Goal: Task Accomplishment & Management: Use online tool/utility

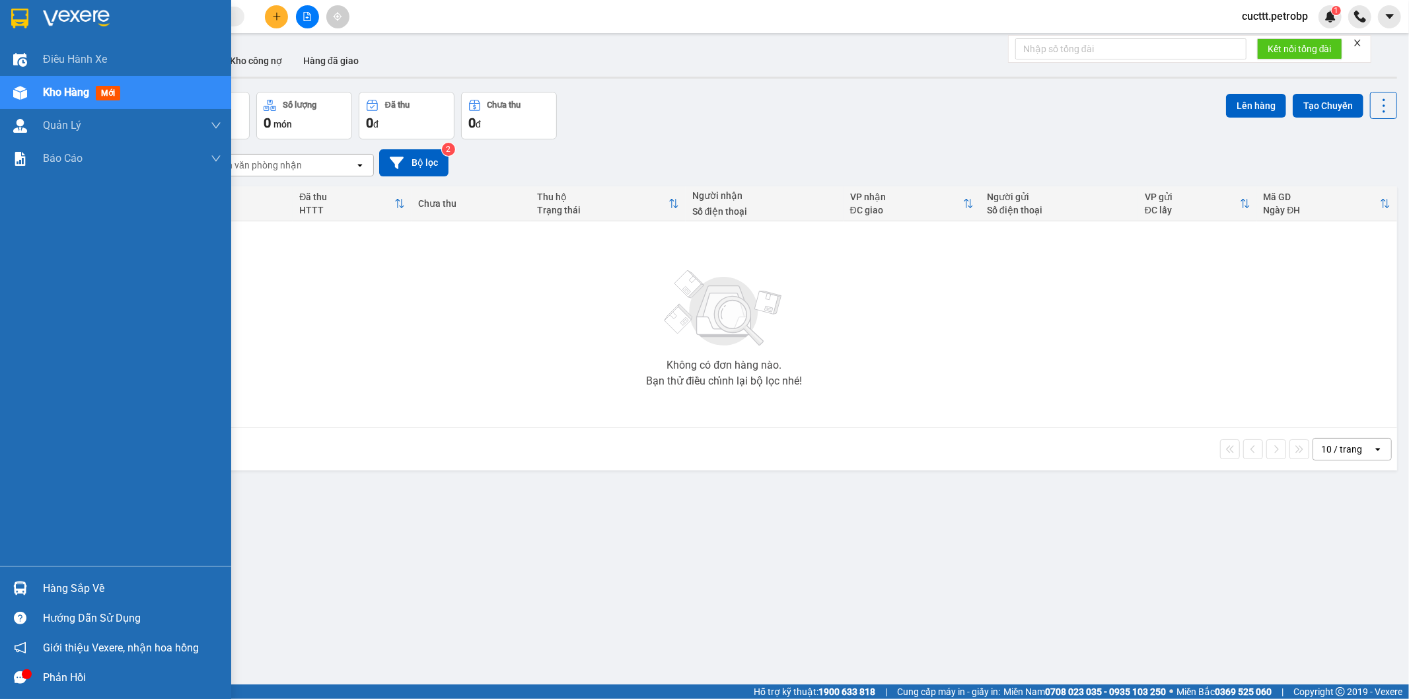
click at [102, 594] on div "Hàng sắp về" at bounding box center [132, 589] width 178 height 20
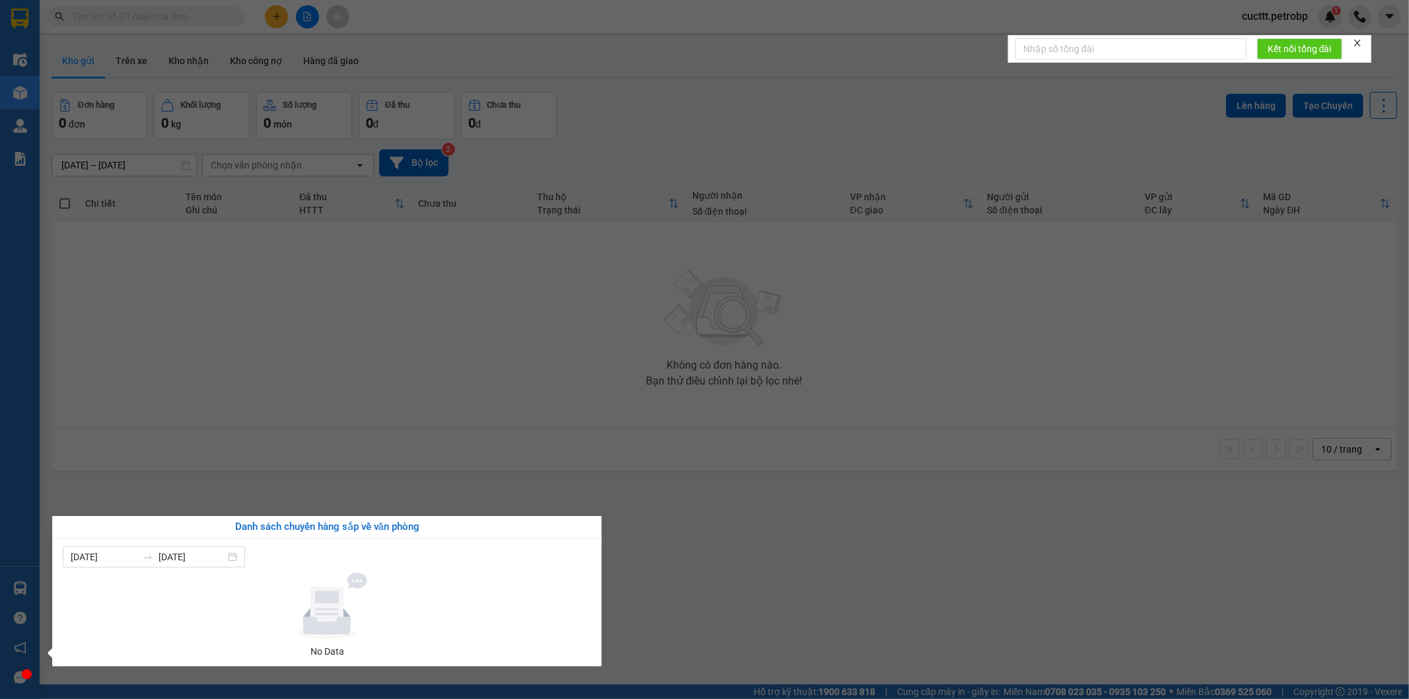
click at [468, 359] on section "Kết quả tìm kiếm ( 0 ) Bộ lọc No Data cucttt.petrobp 1 Điều hành xe Kho hàng mớ…" at bounding box center [704, 349] width 1409 height 699
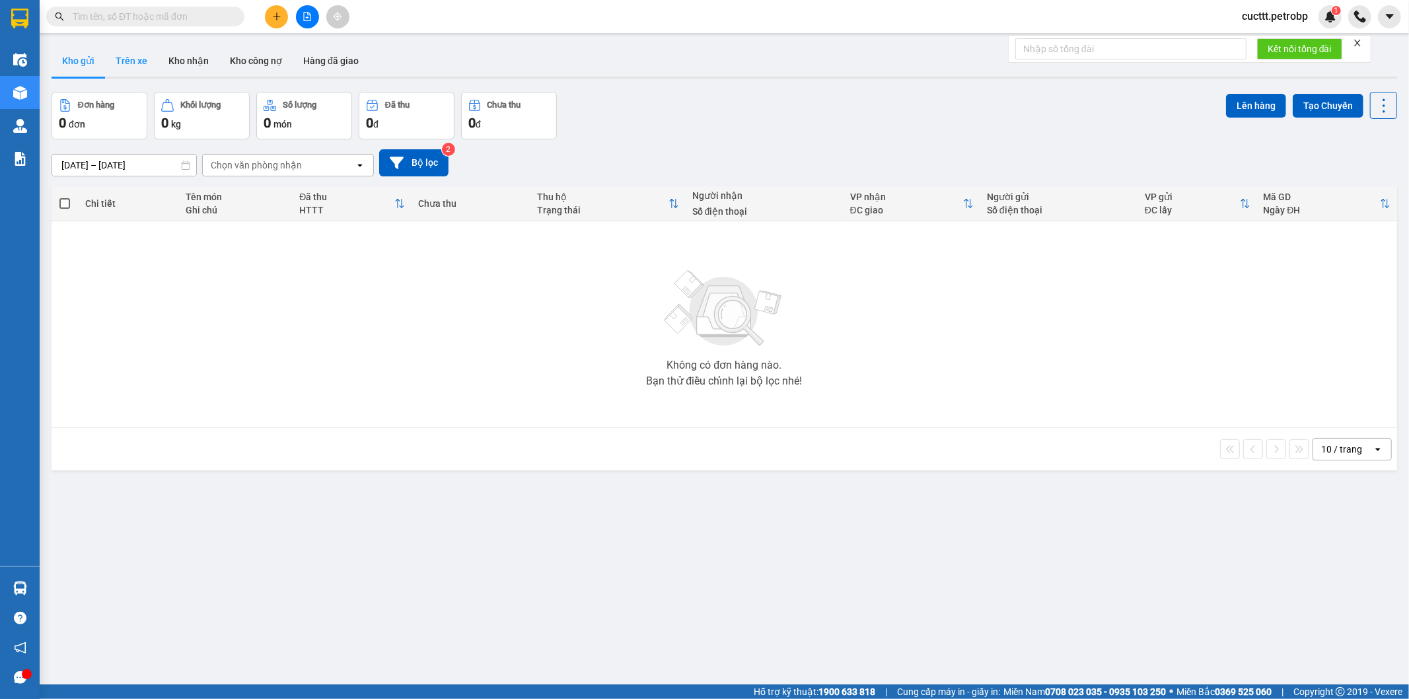
click at [120, 51] on button "Trên xe" at bounding box center [131, 61] width 53 height 32
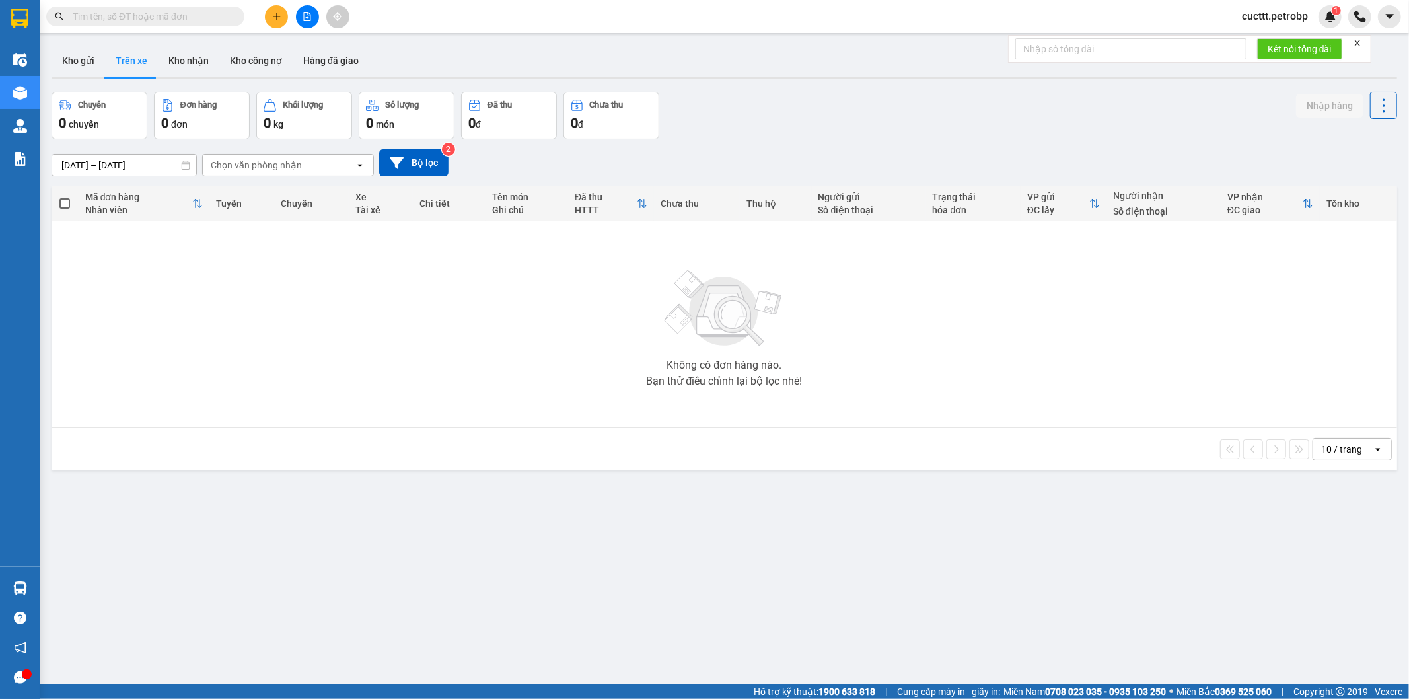
click at [137, 170] on input "15/09/2025 – 15/09/2025" at bounding box center [124, 165] width 144 height 21
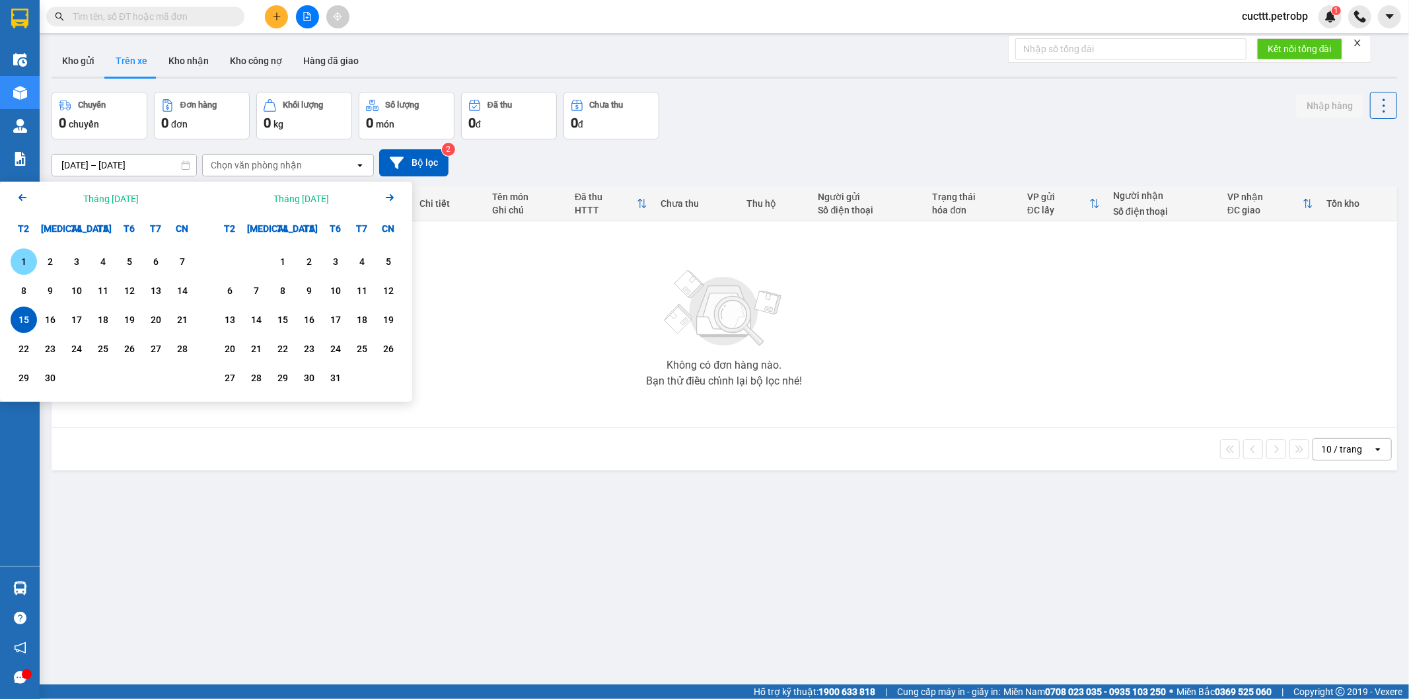
drag, startPoint x: 15, startPoint y: 251, endPoint x: 22, endPoint y: 293, distance: 42.4
click at [16, 253] on div "1" at bounding box center [24, 261] width 26 height 26
click at [24, 315] on div "15" at bounding box center [24, 320] width 18 height 16
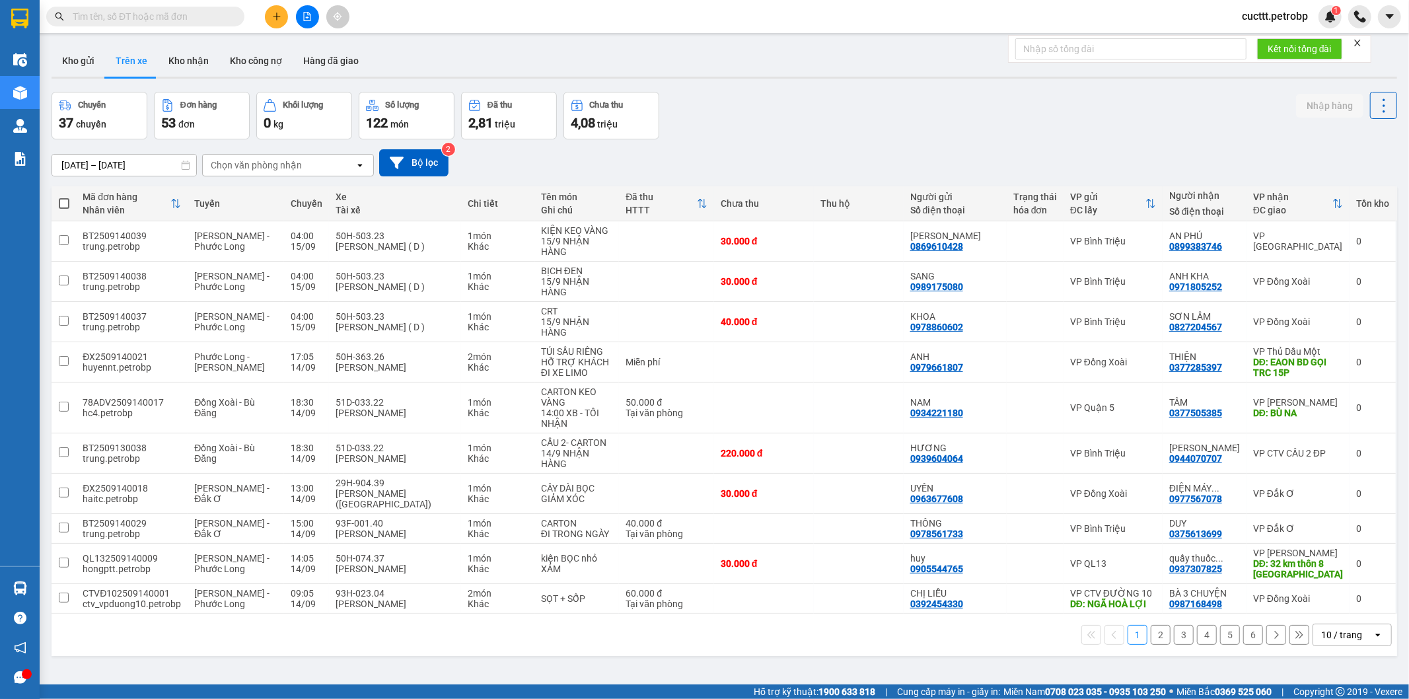
click at [236, 156] on div "Chọn văn phòng nhận" at bounding box center [279, 165] width 152 height 21
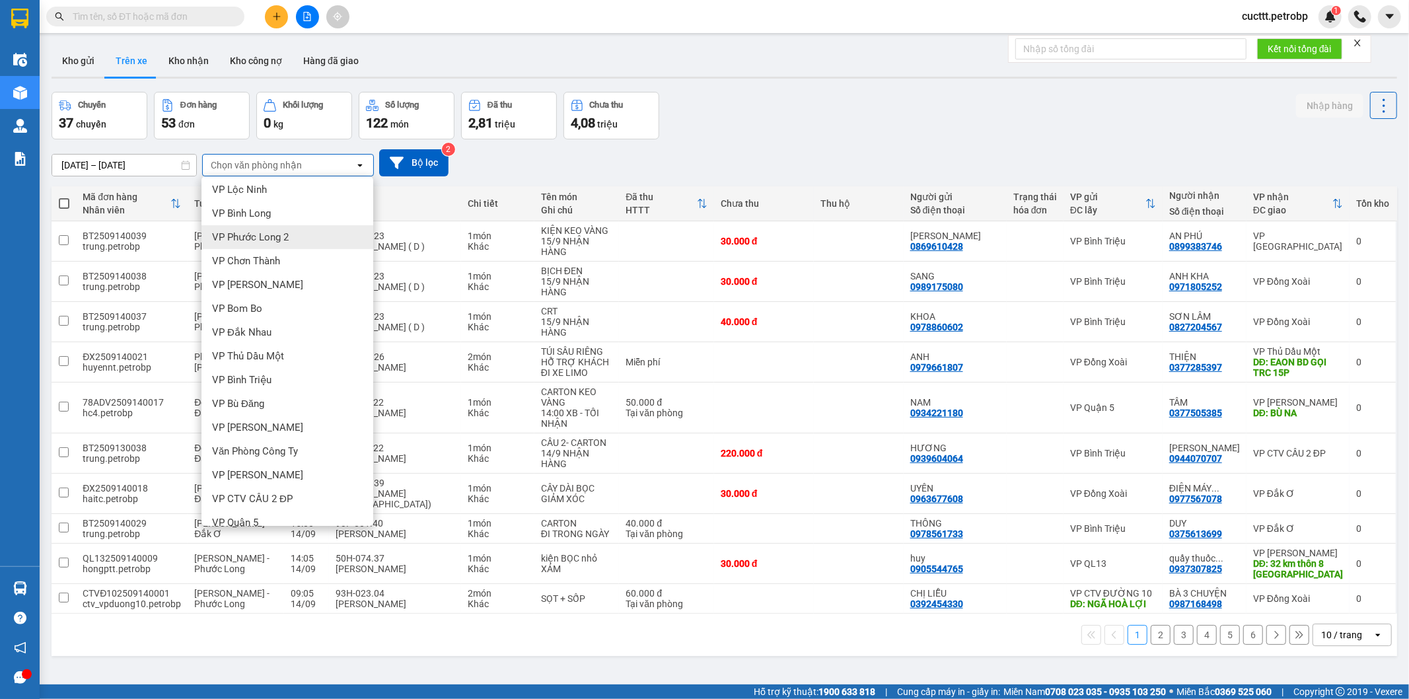
scroll to position [207, 0]
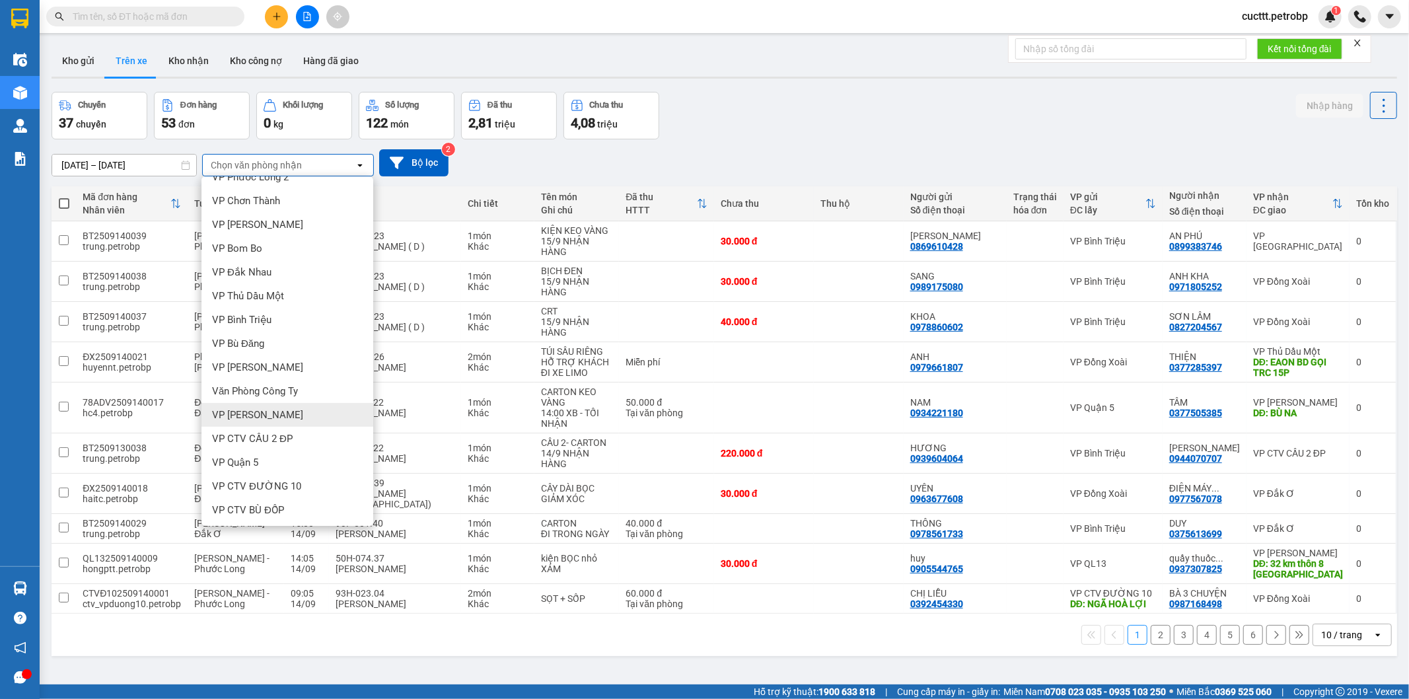
click at [279, 417] on div "VP Đức Liễu" at bounding box center [287, 415] width 172 height 24
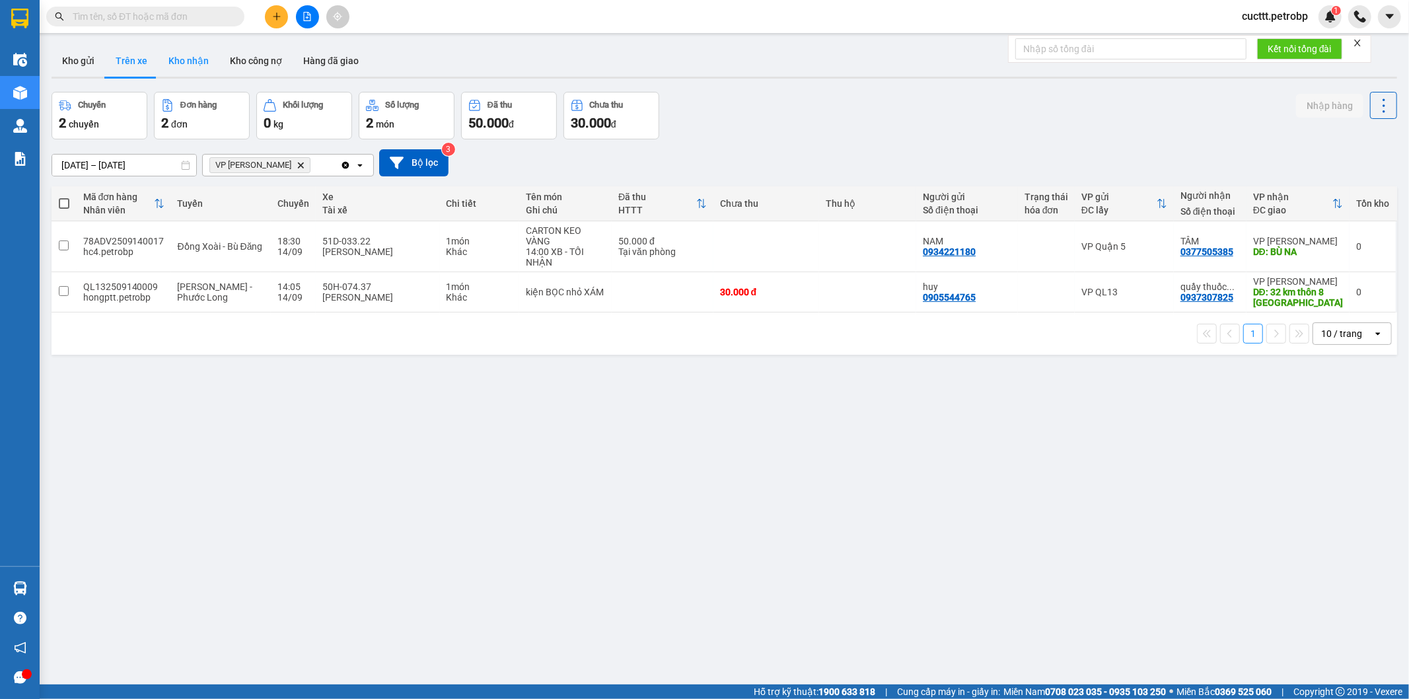
click at [192, 63] on button "Kho nhận" at bounding box center [188, 61] width 61 height 32
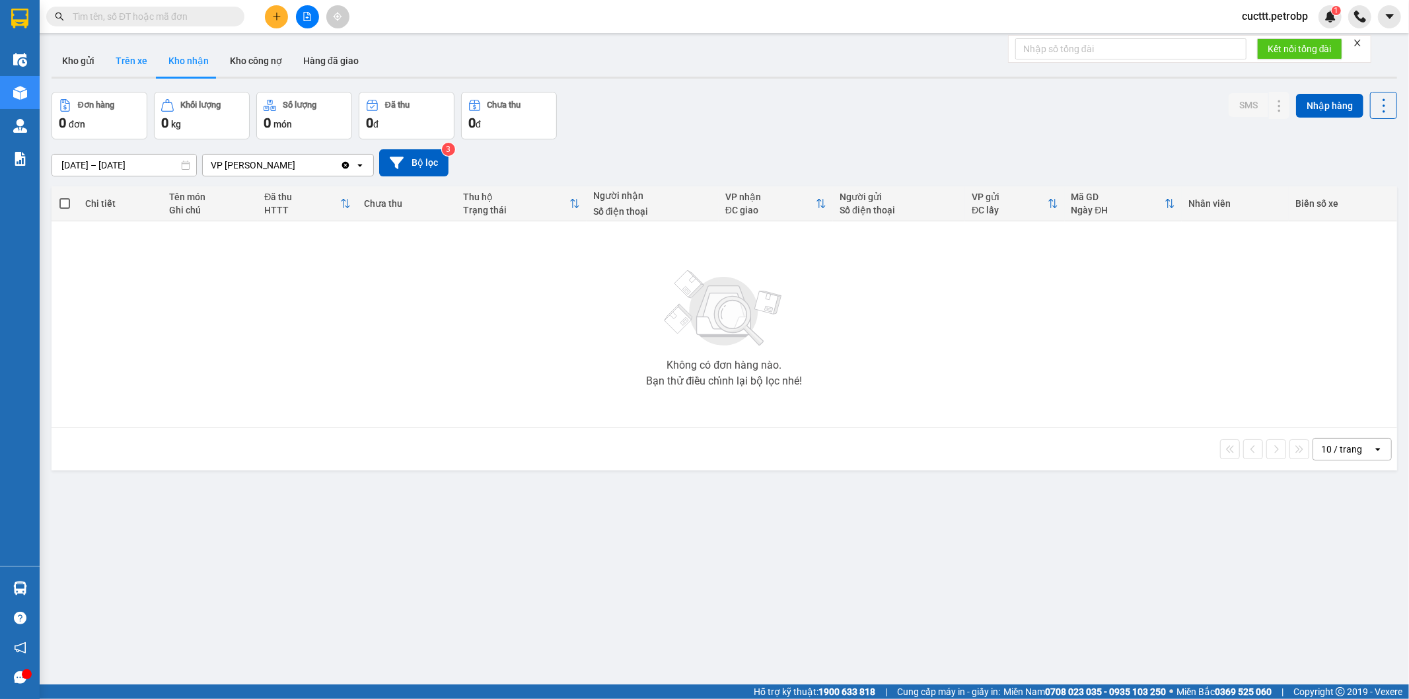
click at [129, 57] on button "Trên xe" at bounding box center [131, 61] width 53 height 32
type input "01/09/2025 – 15/09/2025"
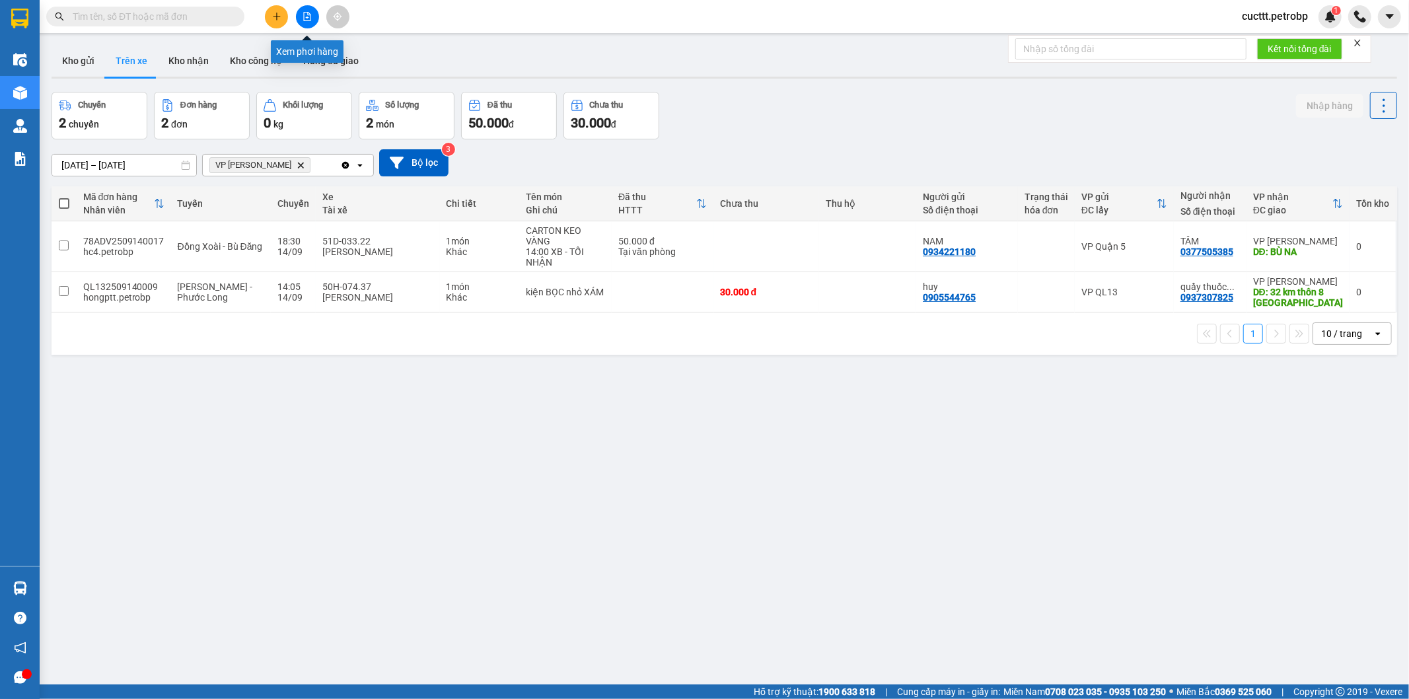
click at [308, 18] on icon "file-add" at bounding box center [306, 16] width 9 height 9
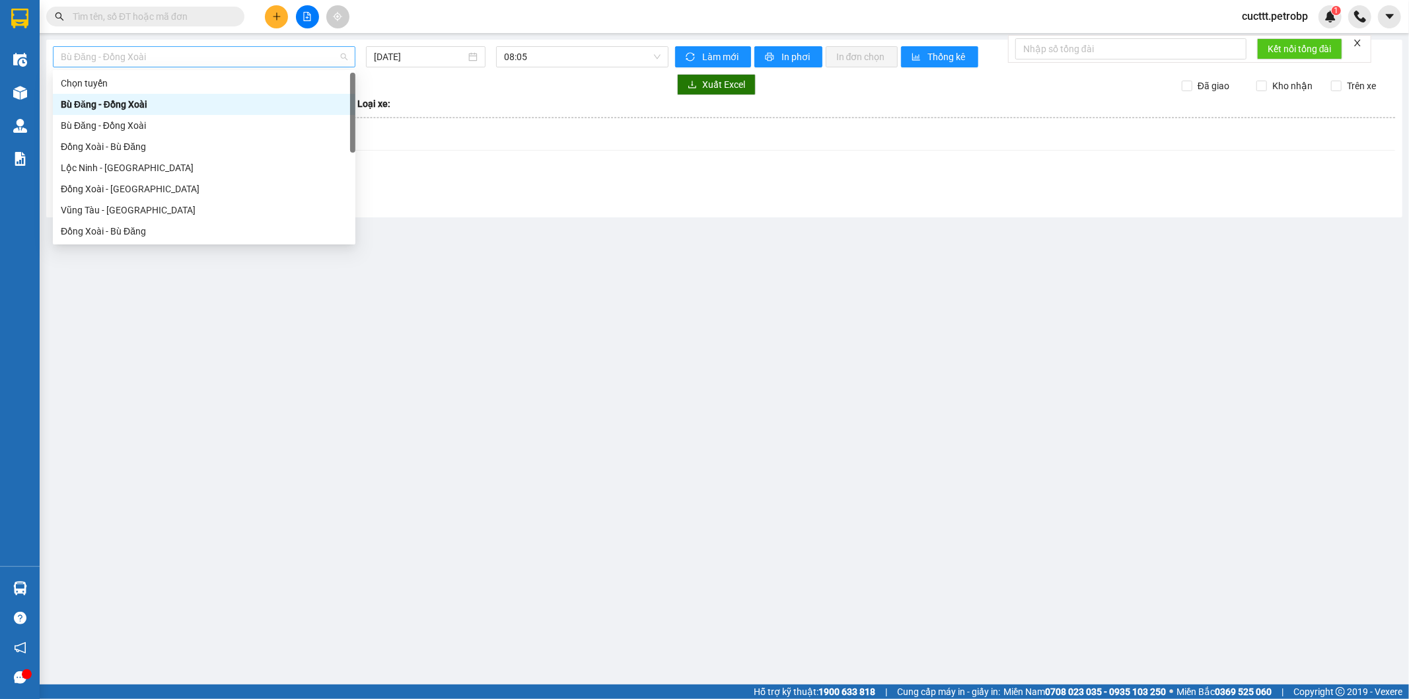
click at [252, 60] on span "Bù Đăng - Đồng Xoài" at bounding box center [204, 57] width 287 height 20
click at [129, 151] on div "Đồng Xoài - Bù Đăng" at bounding box center [204, 146] width 287 height 15
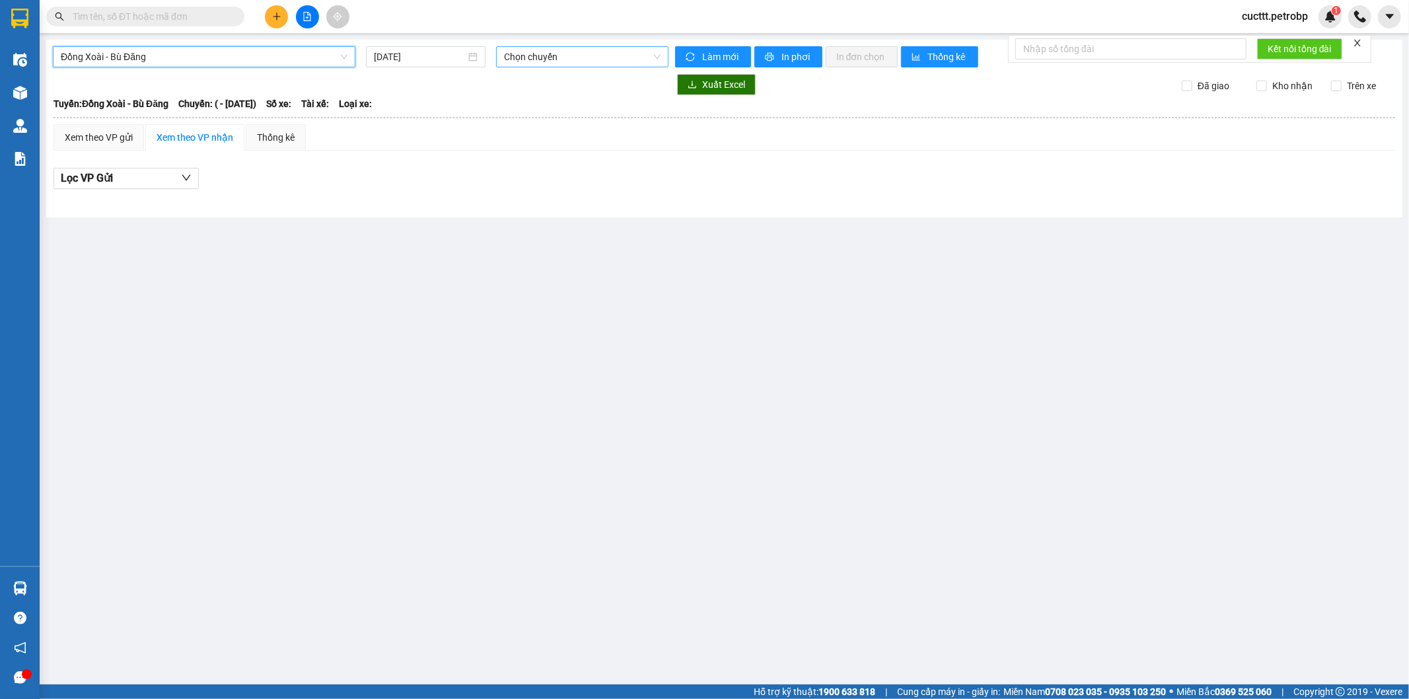
click at [533, 51] on span "Chọn chuyến" at bounding box center [582, 57] width 156 height 20
click at [414, 58] on input "15/09/2025" at bounding box center [420, 57] width 92 height 15
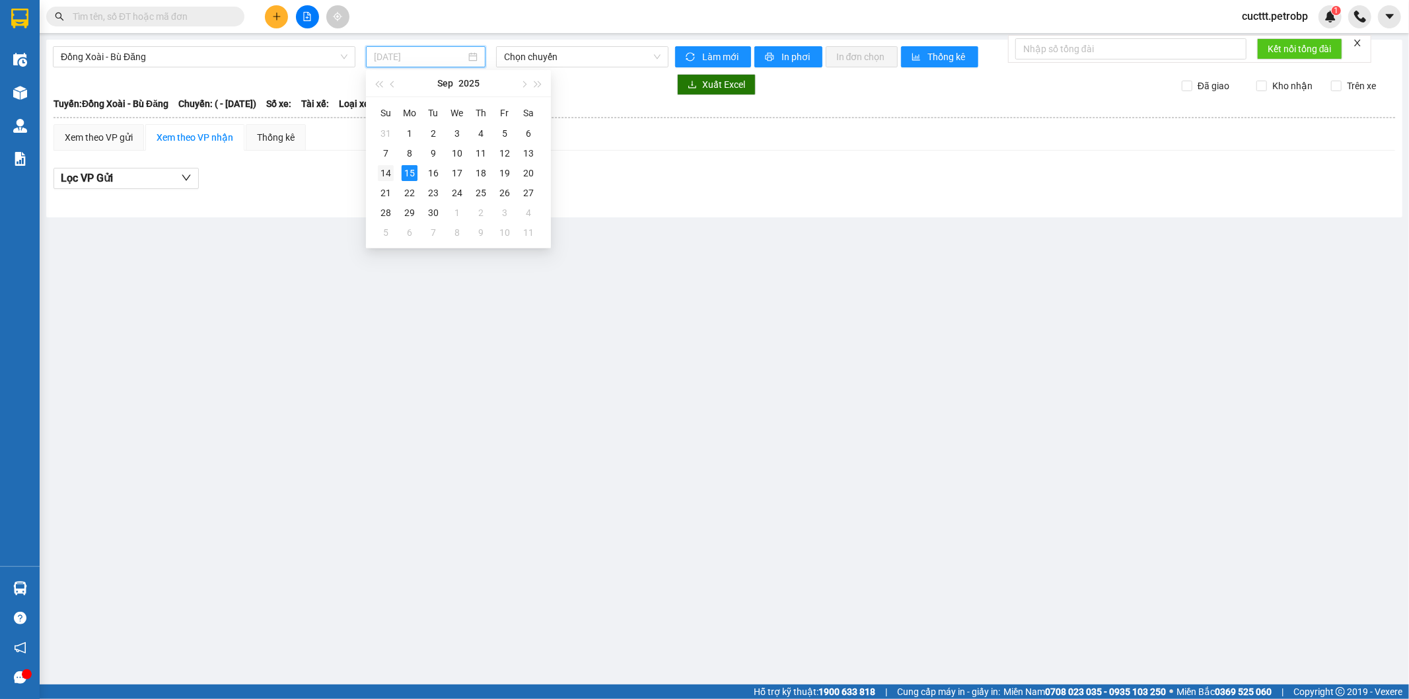
drag, startPoint x: 378, startPoint y: 170, endPoint x: 491, endPoint y: 75, distance: 147.2
click at [379, 168] on div "14" at bounding box center [386, 173] width 16 height 16
type input "14/09/2025"
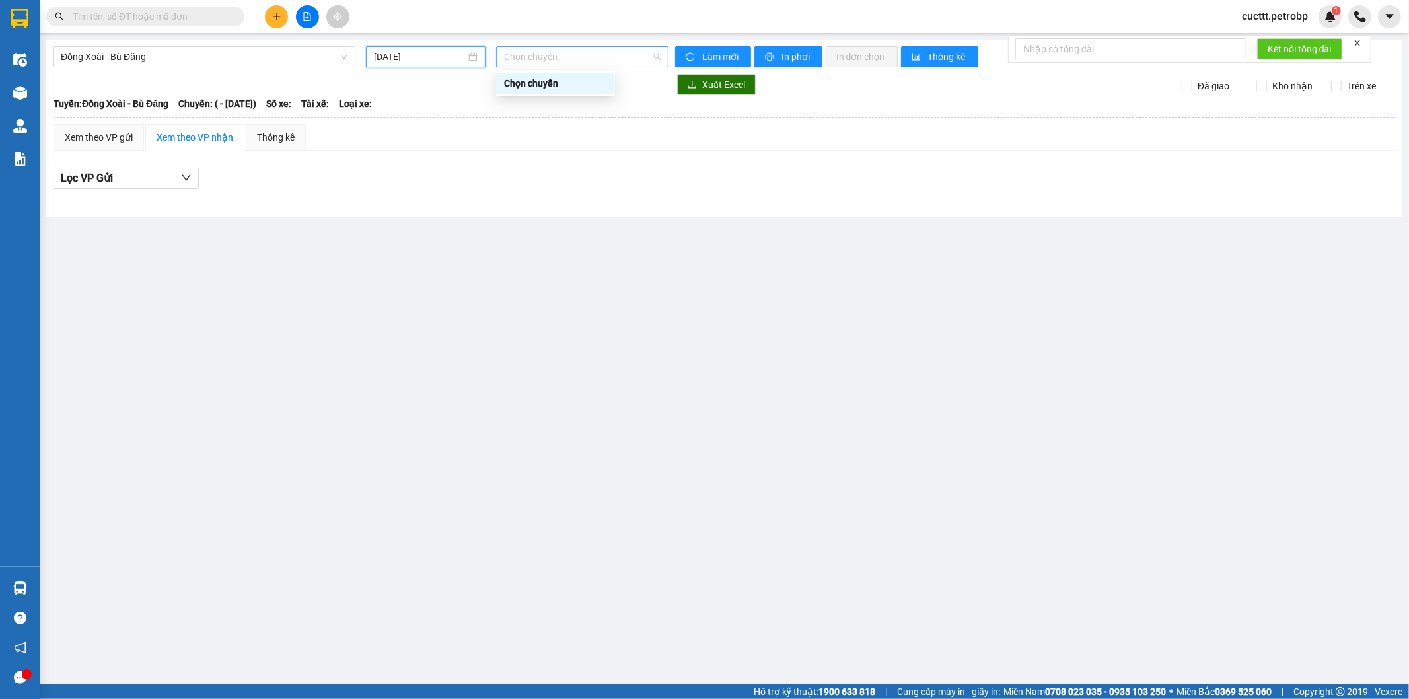
click at [520, 48] on span "Chọn chuyến" at bounding box center [582, 57] width 156 height 20
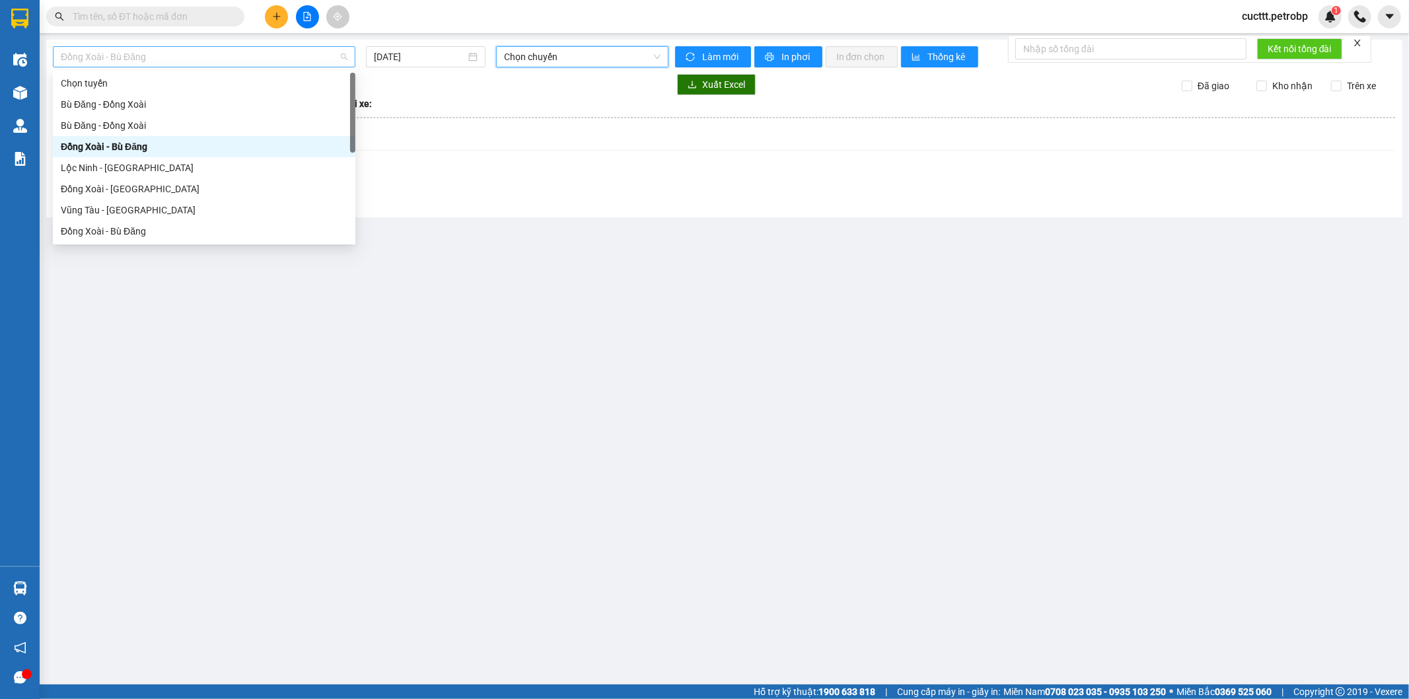
click at [223, 61] on span "Đồng Xoài - Bù Đăng" at bounding box center [204, 57] width 287 height 20
click at [139, 229] on div "Đồng Xoài - Bù Đăng" at bounding box center [204, 231] width 287 height 15
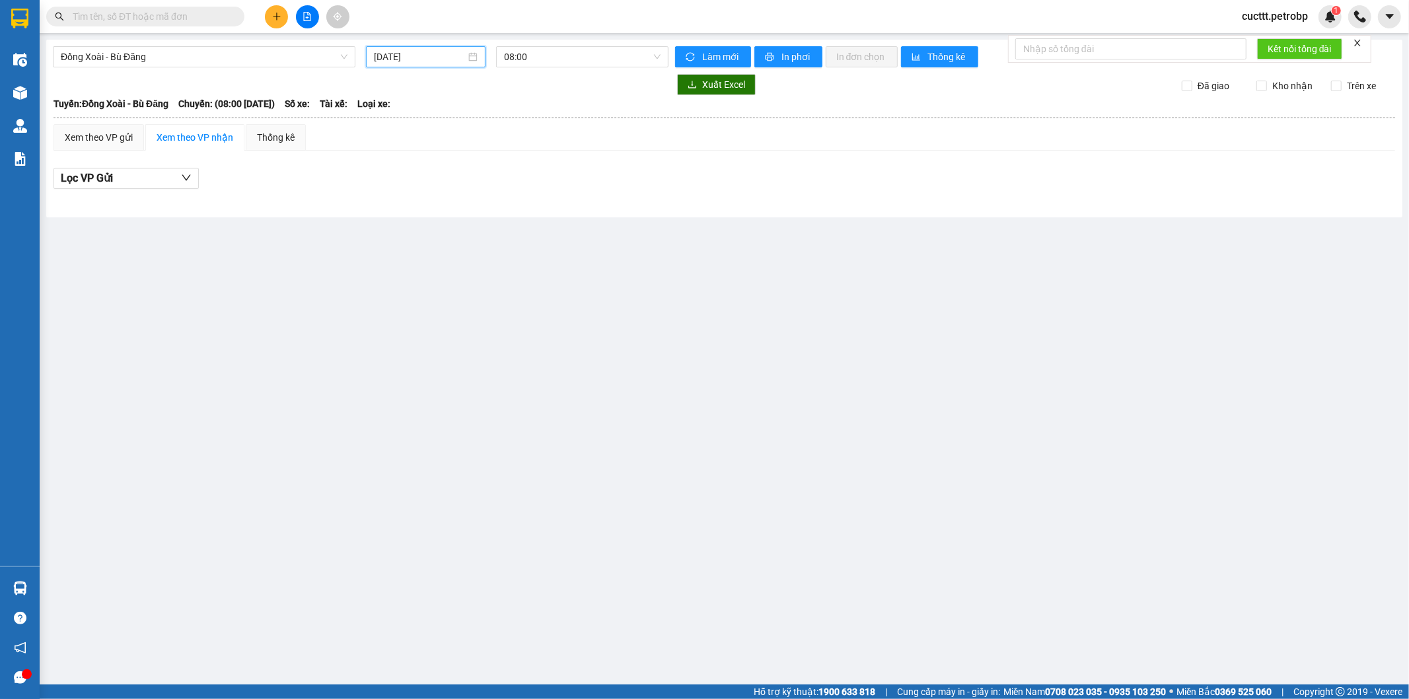
click at [429, 55] on input "15/09/2025" at bounding box center [420, 57] width 92 height 15
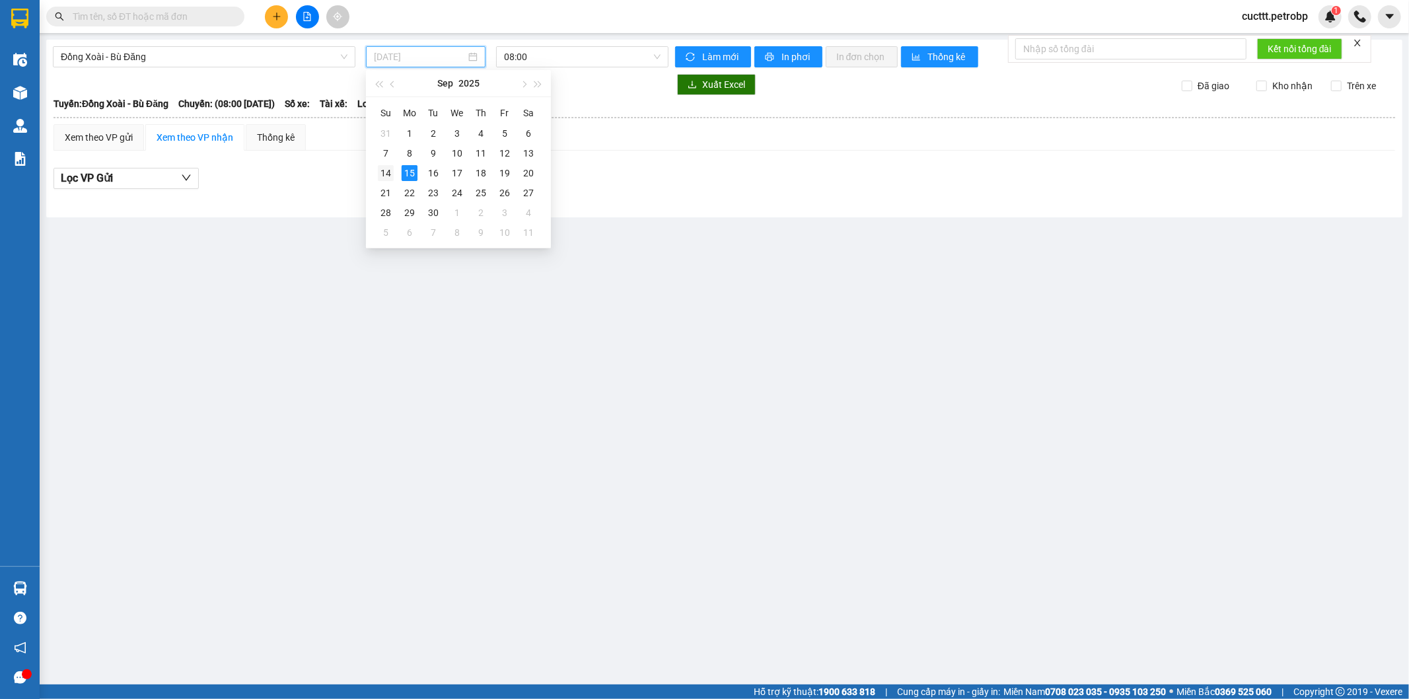
click at [381, 174] on div "14" at bounding box center [386, 173] width 16 height 16
type input "14/09/2025"
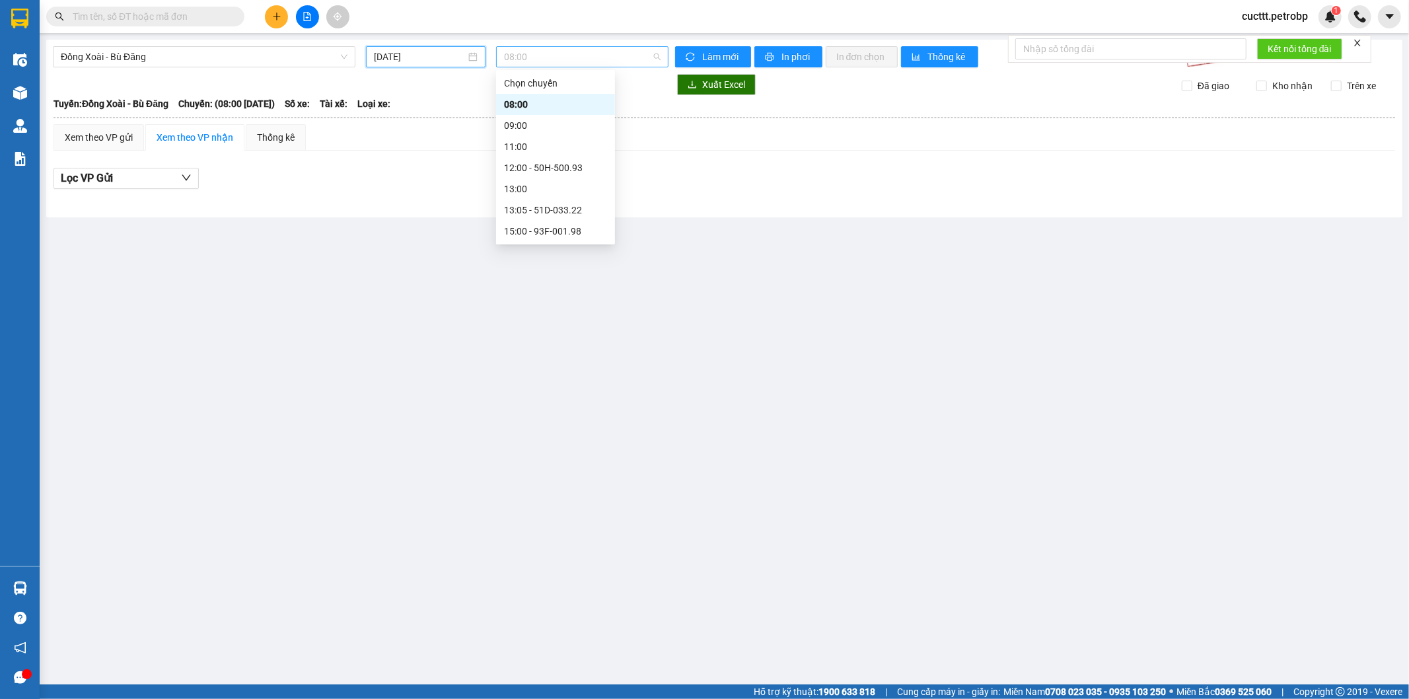
click at [536, 55] on span "08:00" at bounding box center [582, 57] width 156 height 20
click at [551, 219] on div "18:30 - 51D-033.22" at bounding box center [555, 220] width 103 height 15
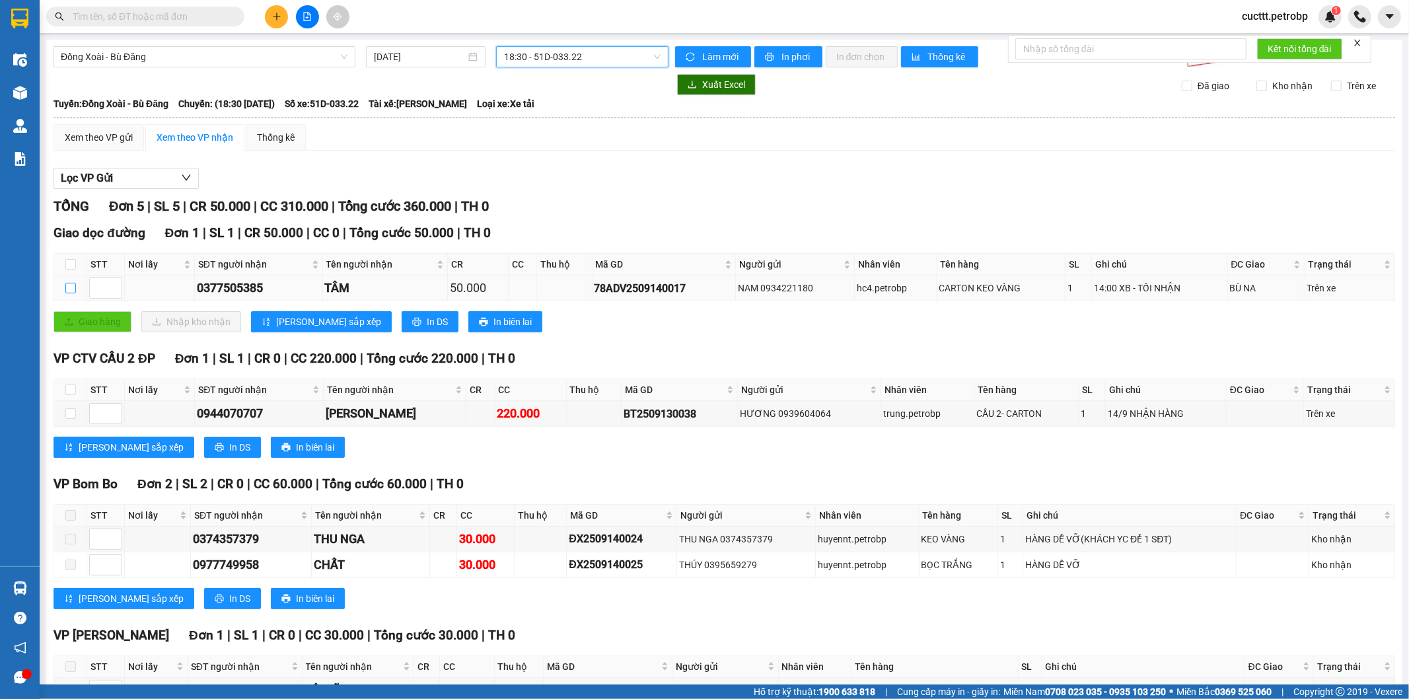
click at [66, 291] on input "checkbox" at bounding box center [70, 288] width 11 height 11
checkbox input "true"
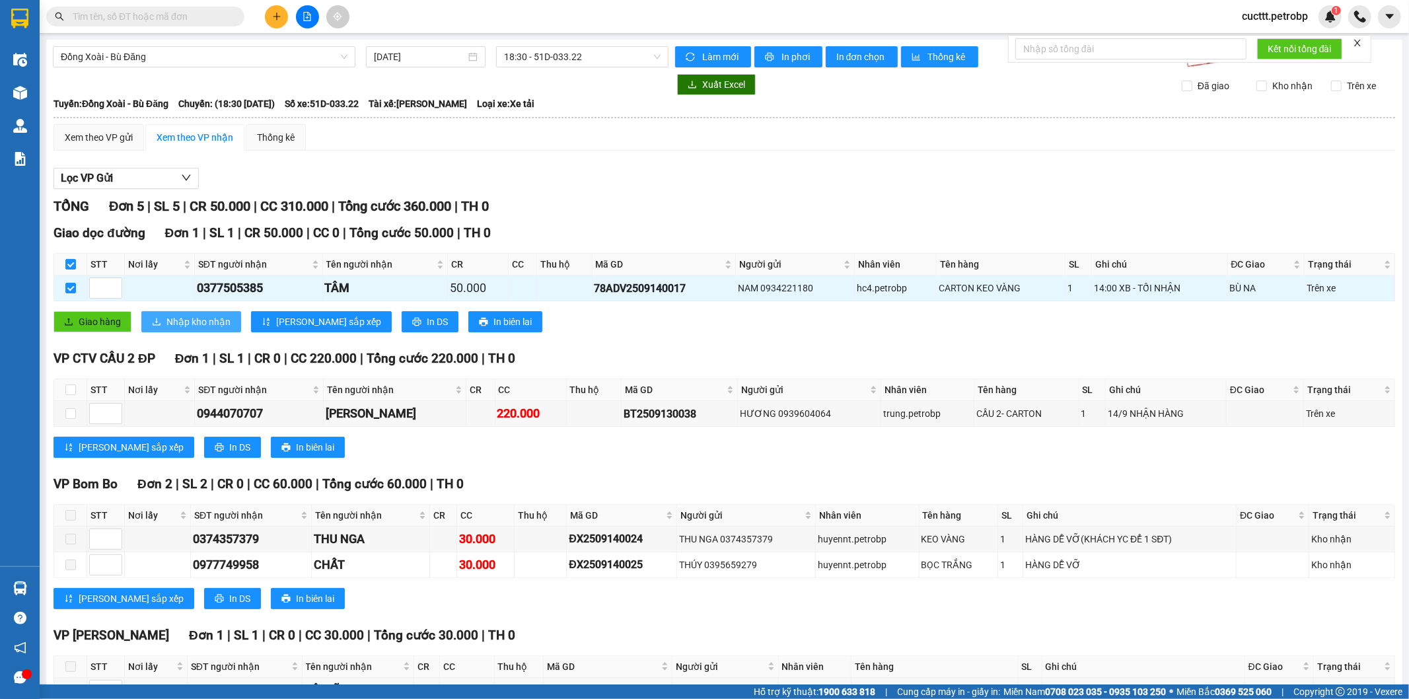
click at [159, 321] on icon "download" at bounding box center [156, 321] width 9 height 9
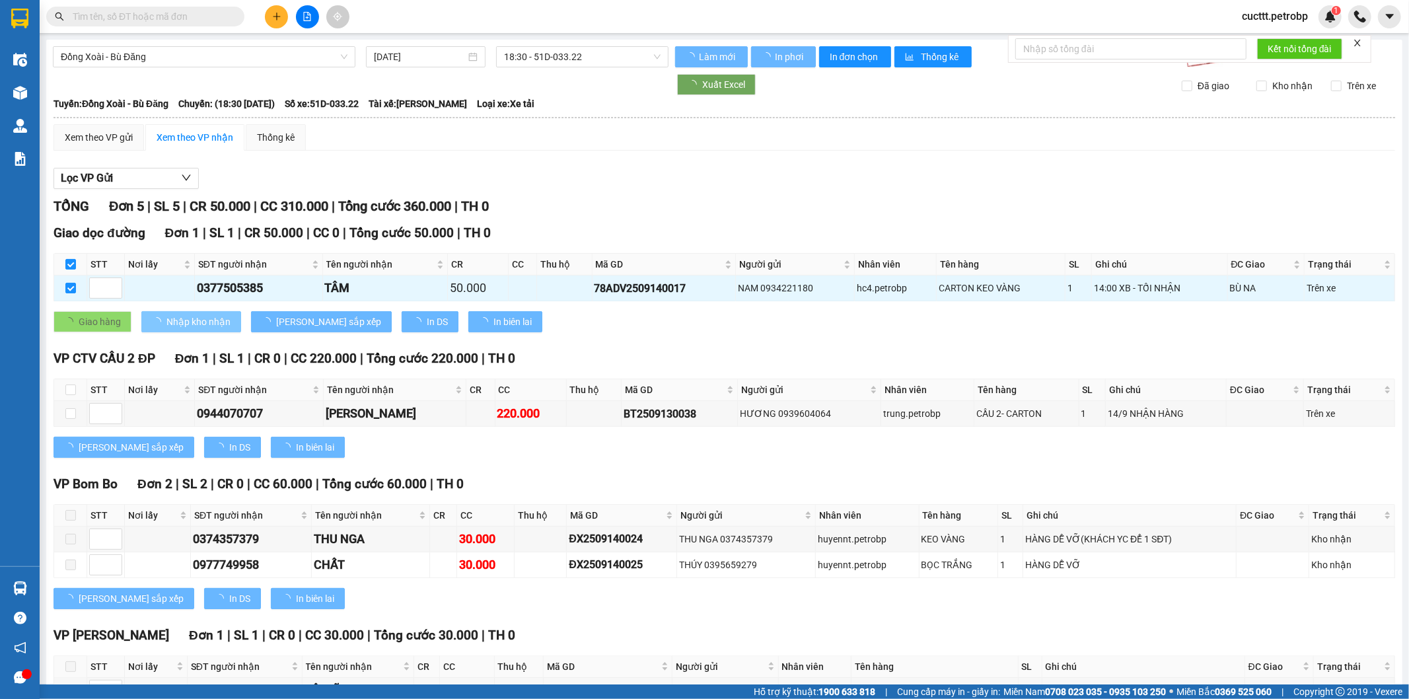
checkbox input "false"
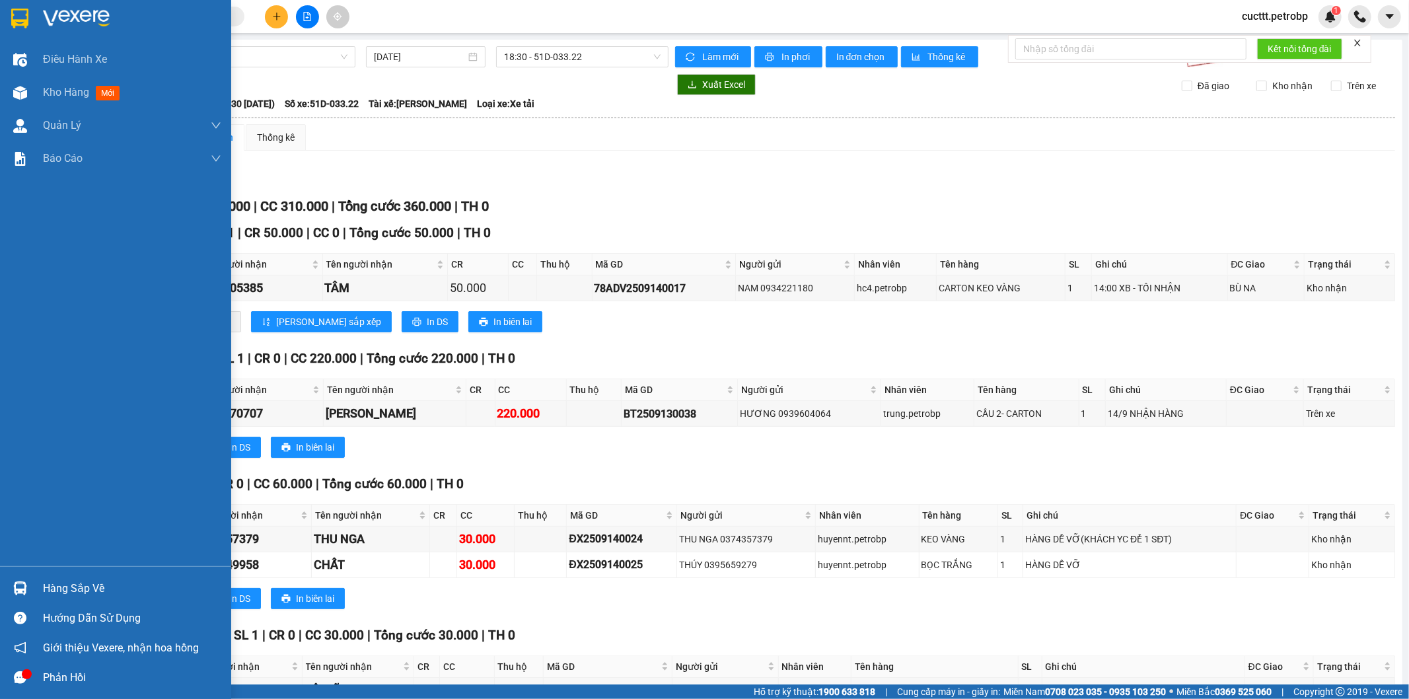
click at [57, 597] on div "Hàng sắp về" at bounding box center [132, 589] width 178 height 20
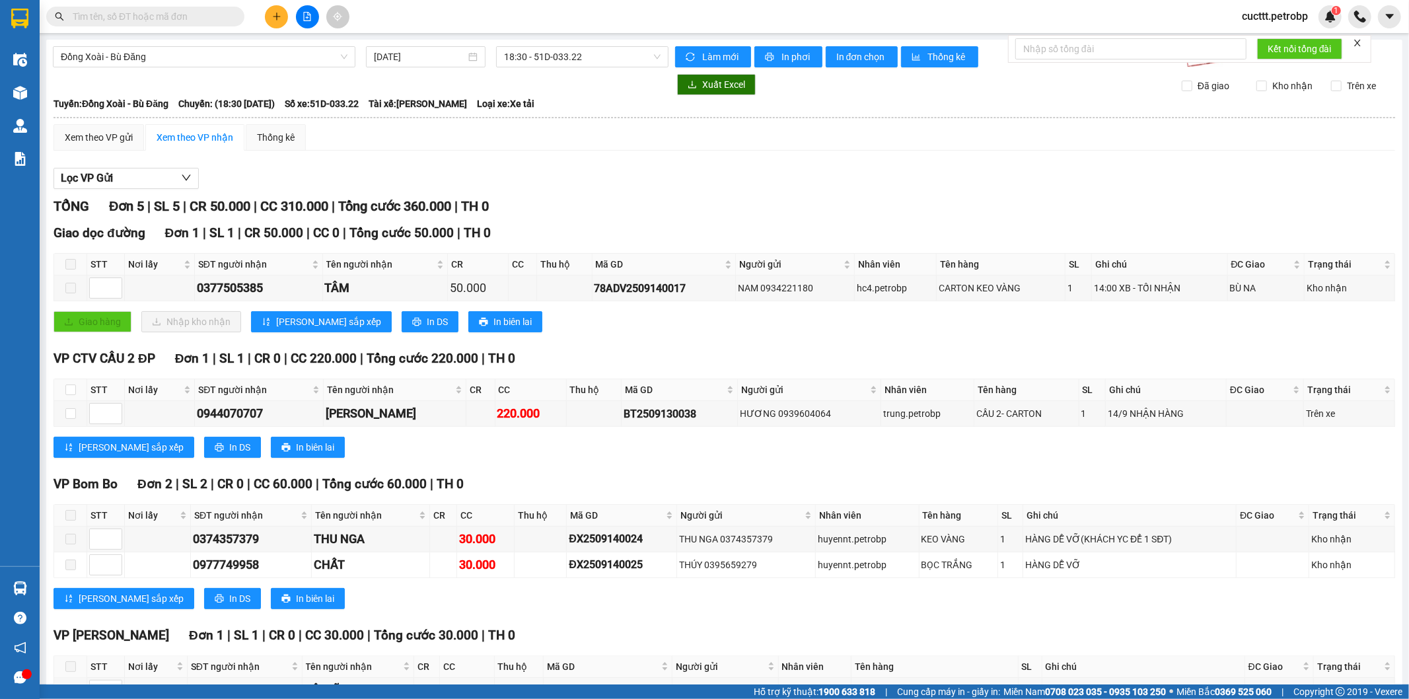
click at [647, 335] on section "Kết quả tìm kiếm ( 0 ) Bộ lọc No Data cucttt.petrobp 1 Điều hành xe Kho hàng mớ…" at bounding box center [704, 349] width 1409 height 699
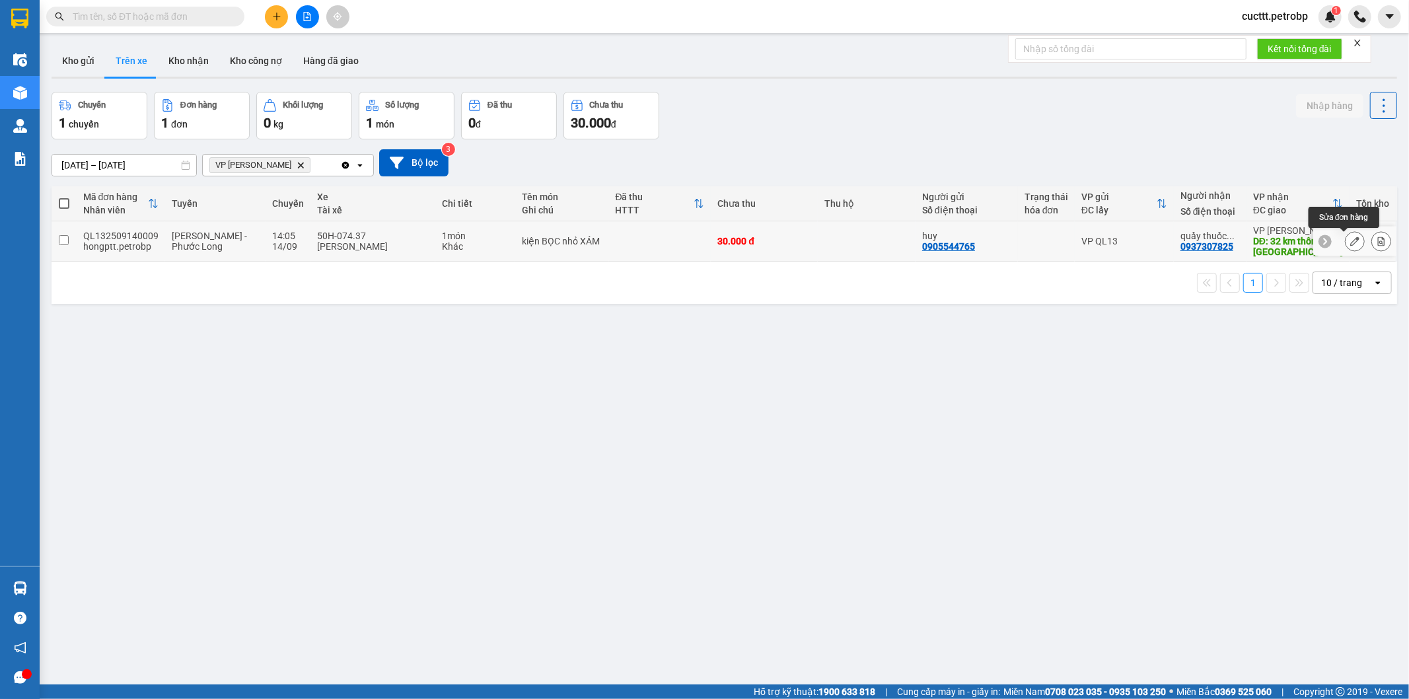
click at [1350, 240] on icon at bounding box center [1354, 240] width 9 height 9
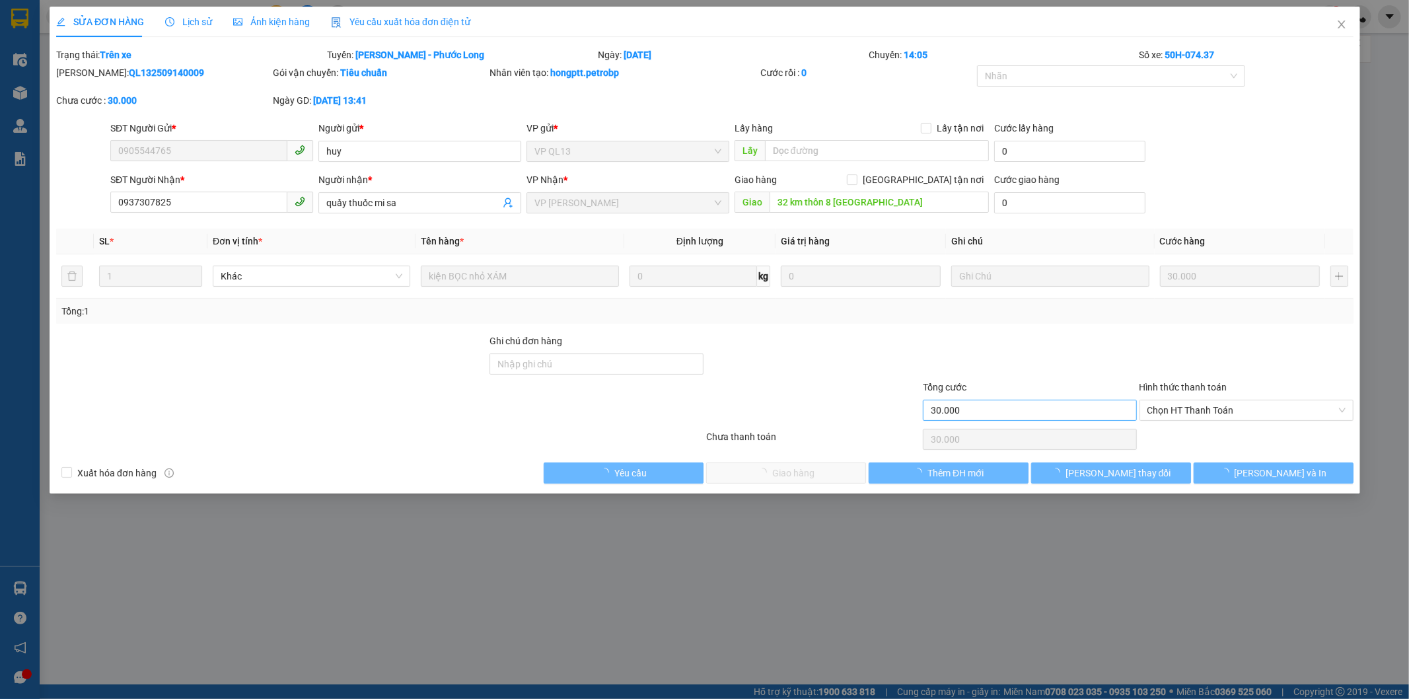
type input "0905544765"
type input "huy"
type input "0937307825"
type input "quầy thuốc mi sa"
type input "32 km thôn 8 đức liễu"
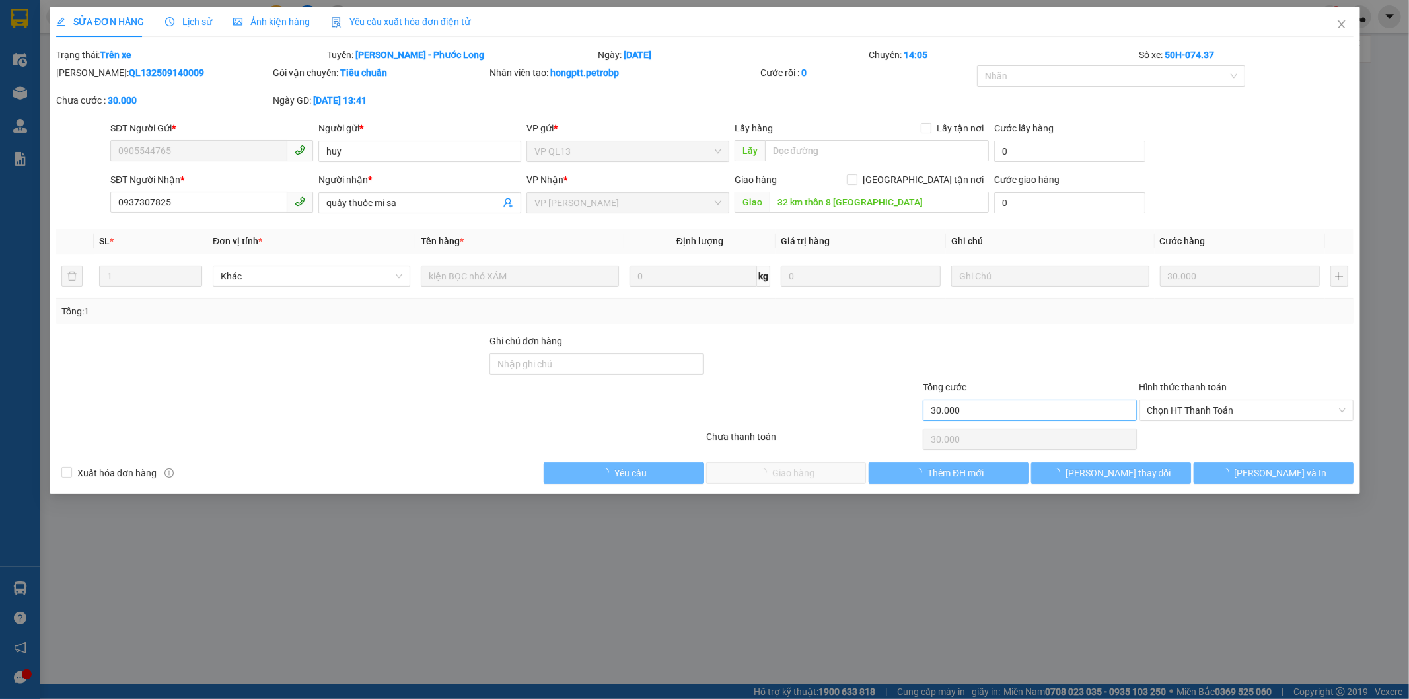
type input "30.000"
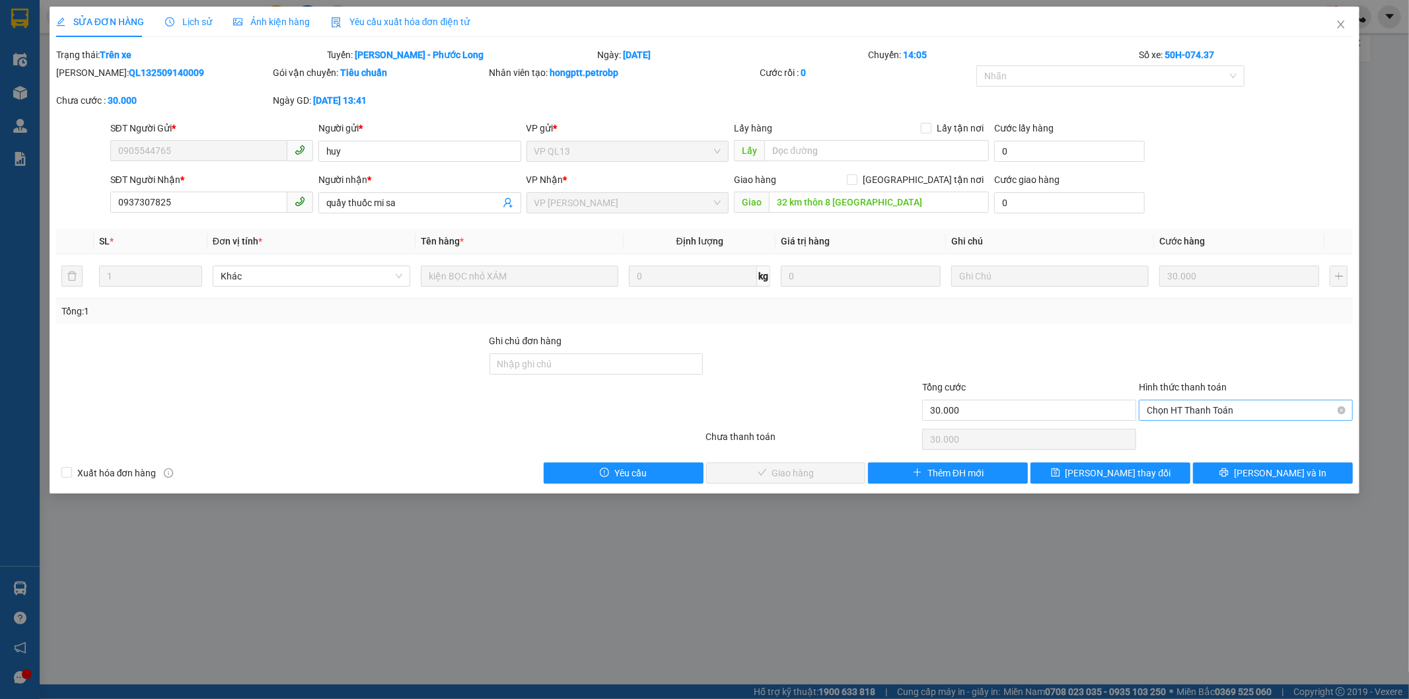
click at [1191, 406] on span "Chọn HT Thanh Toán" at bounding box center [1246, 410] width 198 height 20
click at [1191, 432] on div "Tại văn phòng" at bounding box center [1246, 436] width 198 height 15
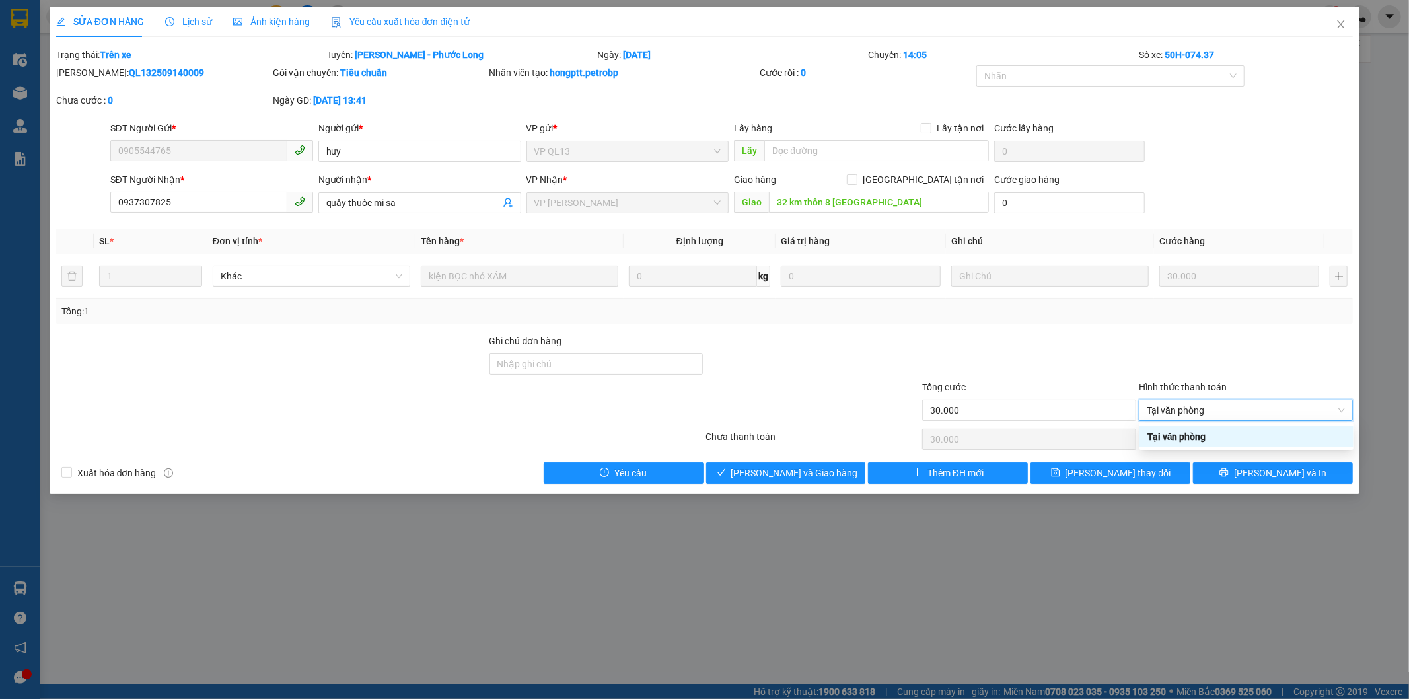
type input "0"
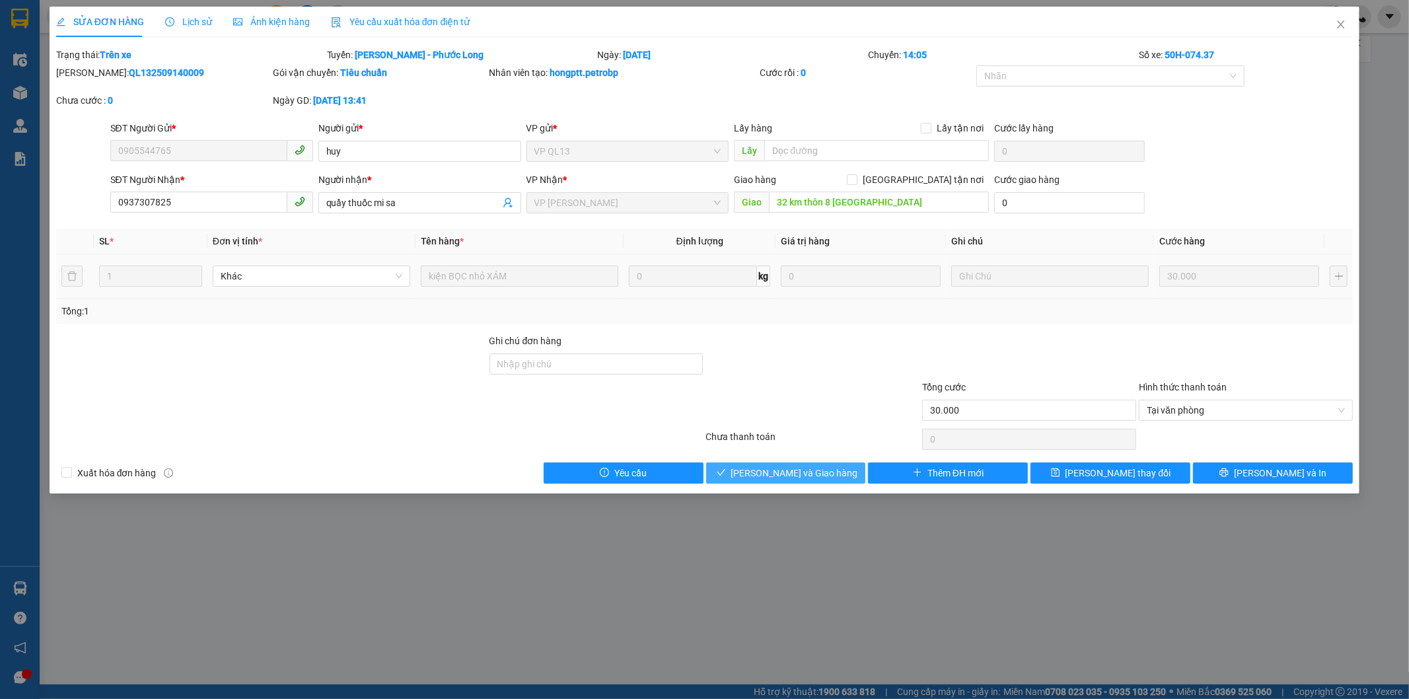
drag, startPoint x: 818, startPoint y: 476, endPoint x: 503, endPoint y: 269, distance: 375.9
click at [816, 476] on span "Lưu và Giao hàng" at bounding box center [794, 473] width 127 height 15
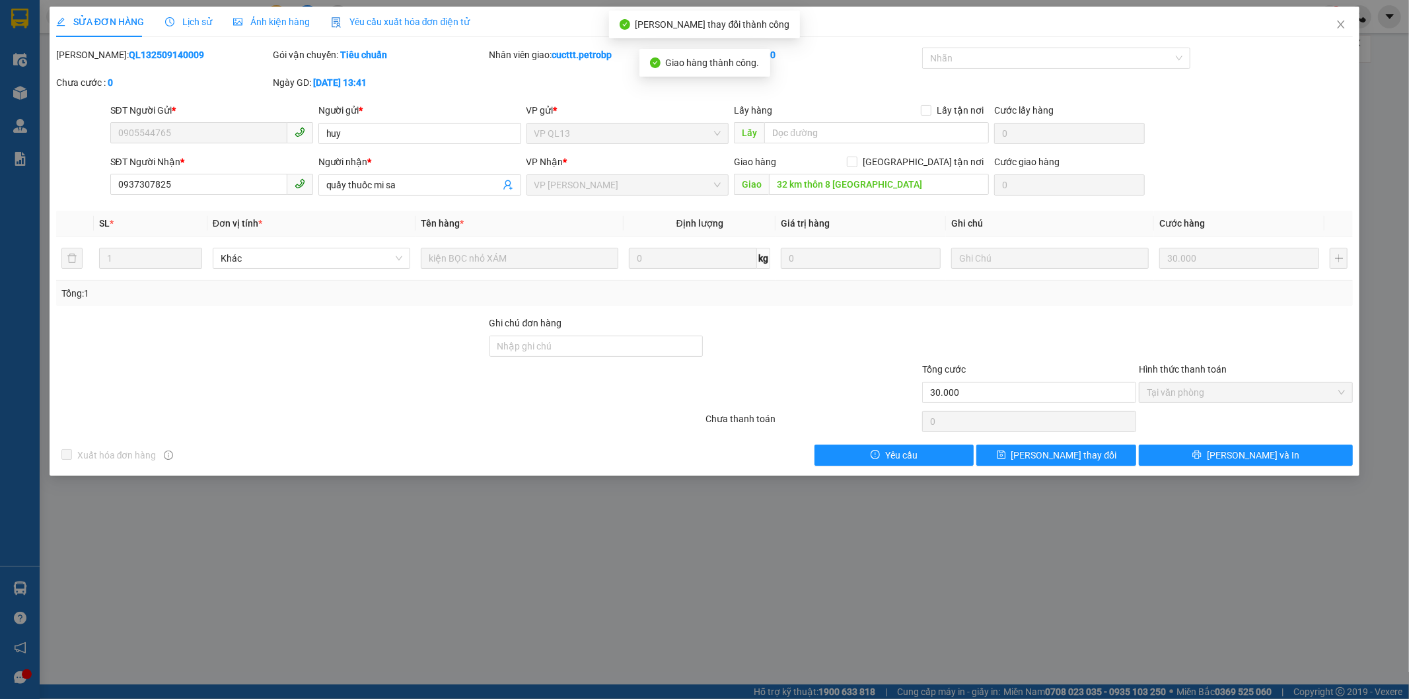
drag, startPoint x: 90, startPoint y: 55, endPoint x: 213, endPoint y: 69, distance: 123.7
click at [213, 69] on div "Mã ĐH: QL132509140009" at bounding box center [163, 62] width 217 height 28
copy b "QL132509140009"
click at [1335, 24] on span "Close" at bounding box center [1340, 25] width 37 height 37
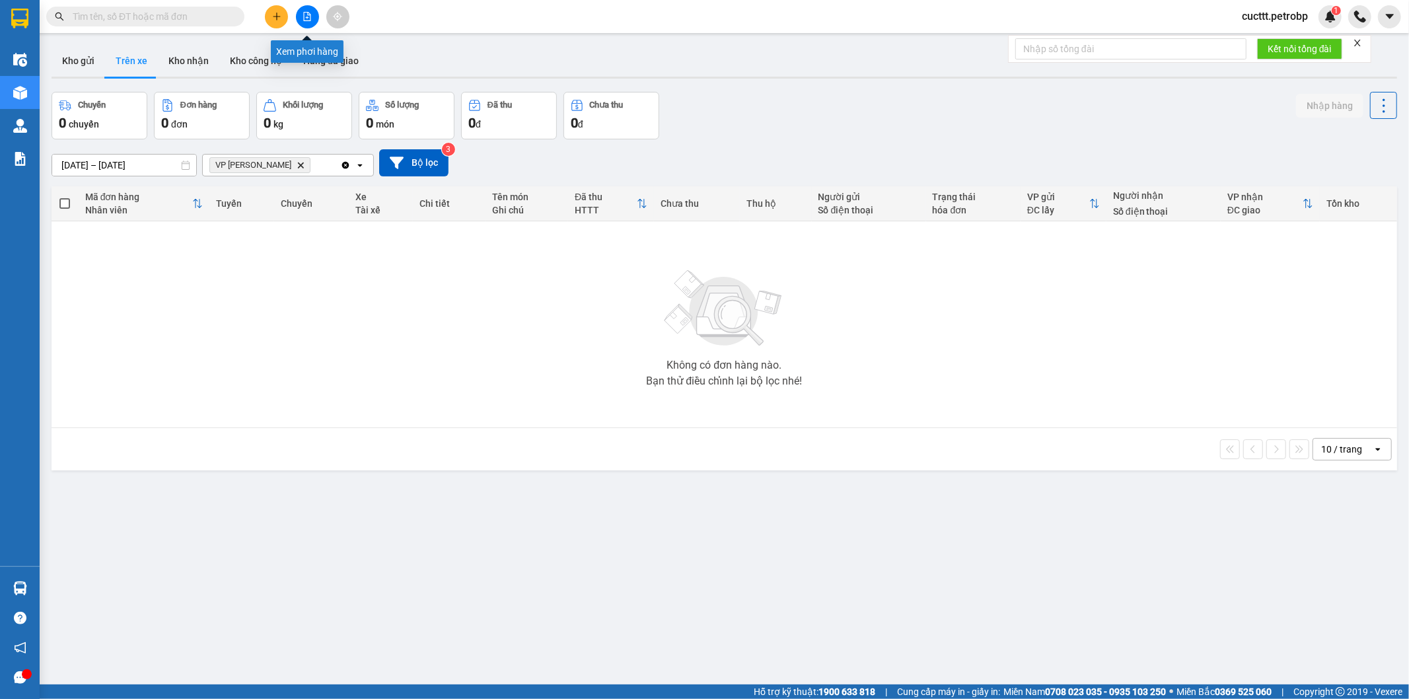
click at [312, 7] on button at bounding box center [307, 16] width 23 height 23
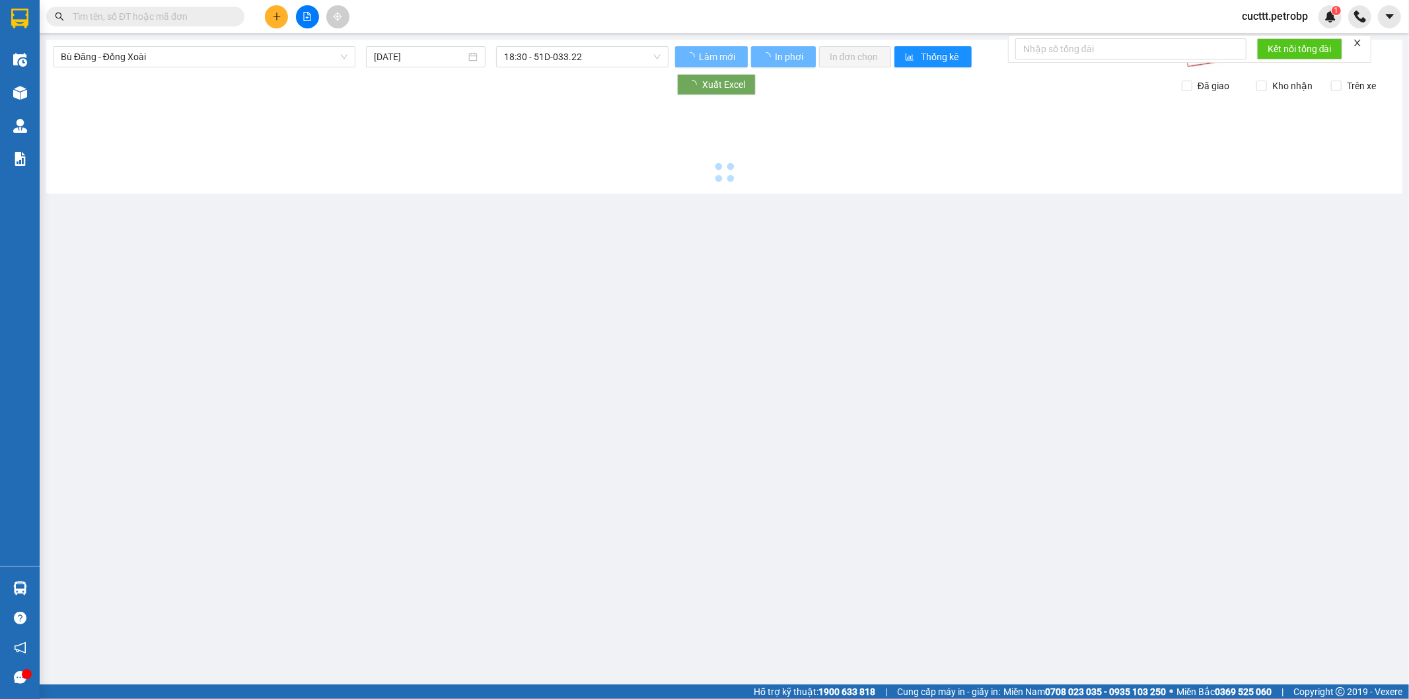
type input "15/09/2025"
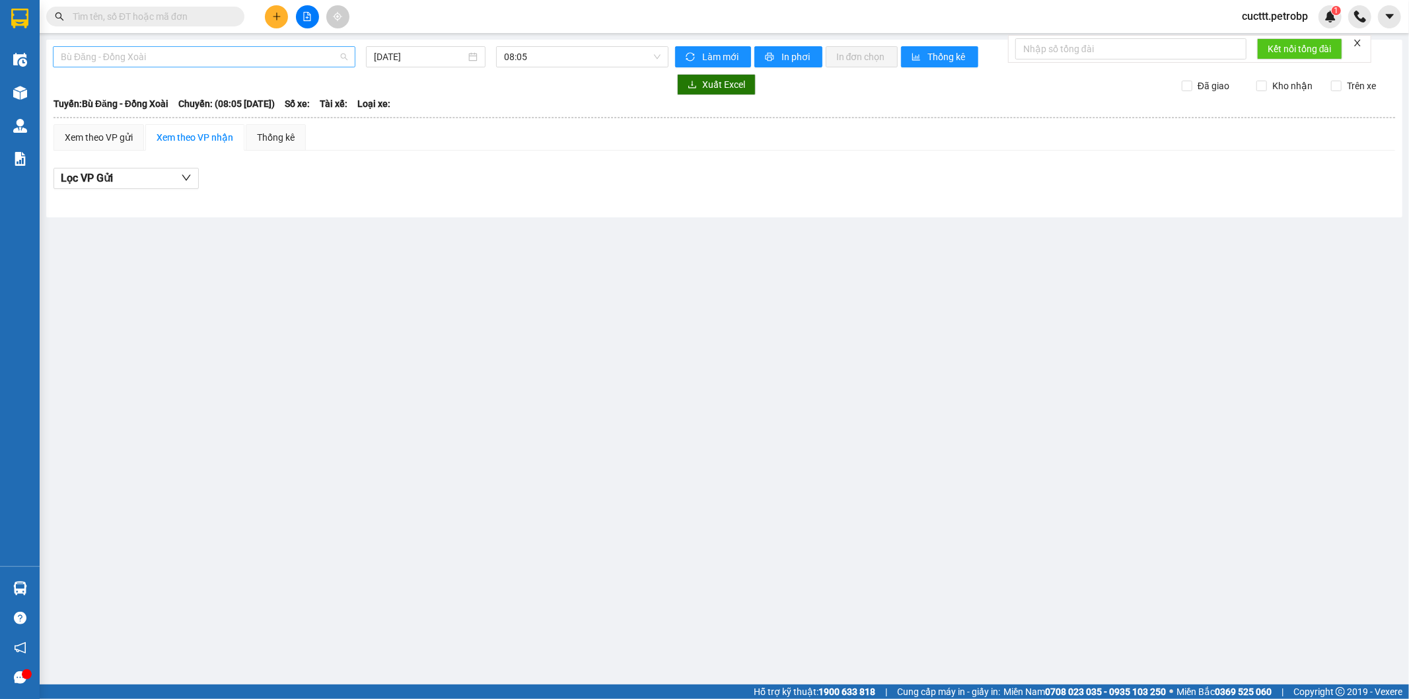
click at [200, 63] on span "Bù Đăng - Đồng Xoài" at bounding box center [204, 57] width 287 height 20
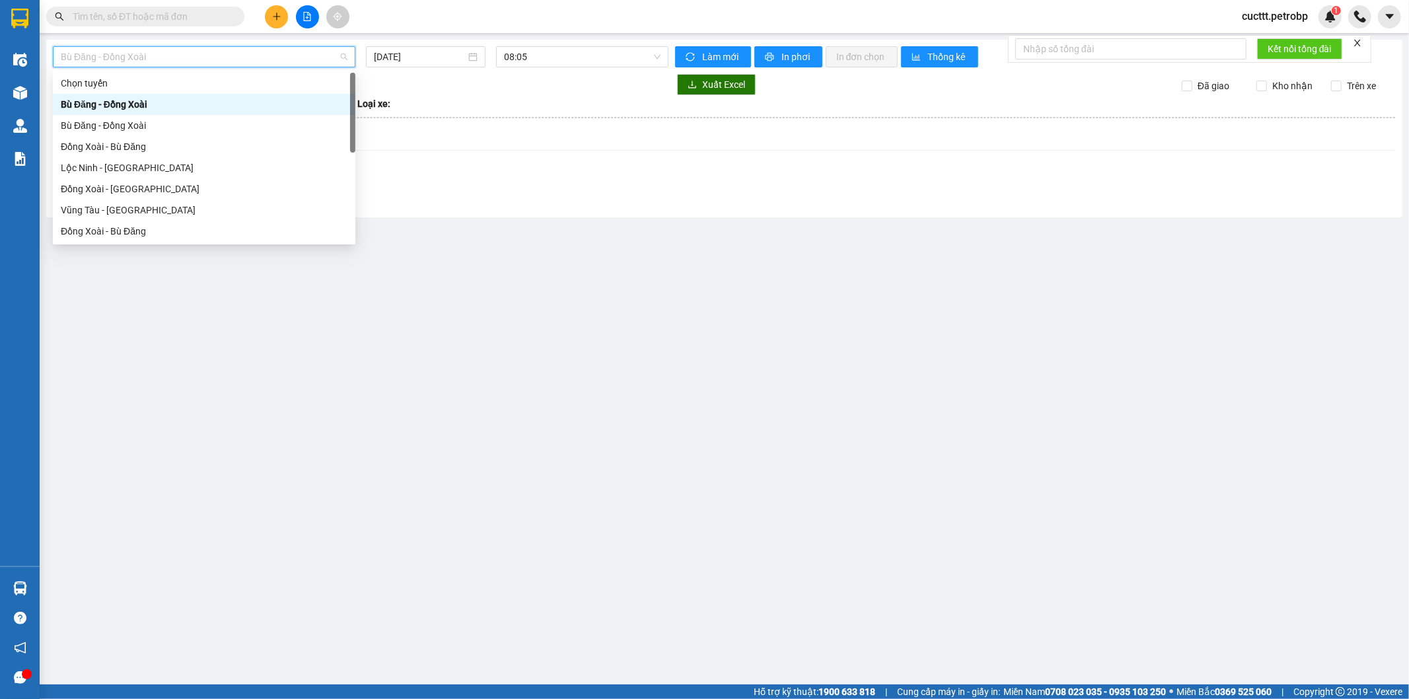
type input "h"
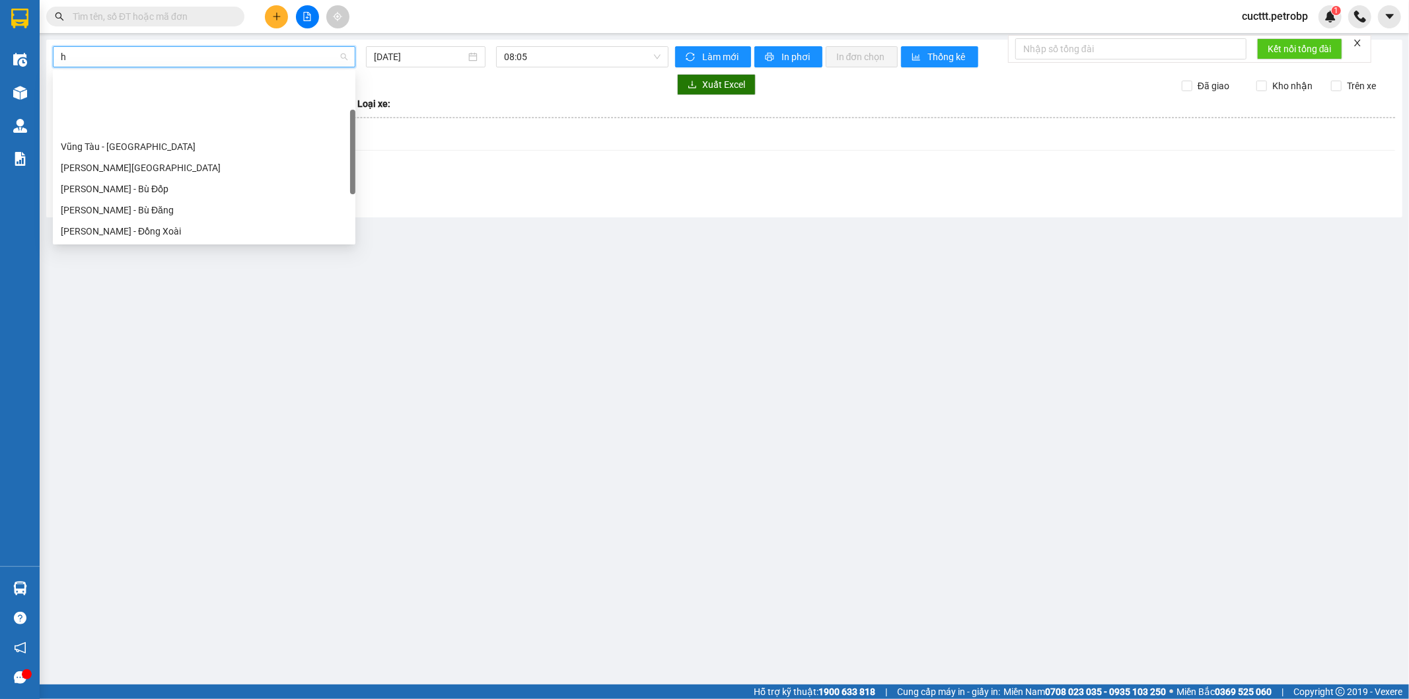
scroll to position [147, 0]
click at [162, 100] on div "Hồ Chí Minh - Phước Long" at bounding box center [204, 105] width 287 height 15
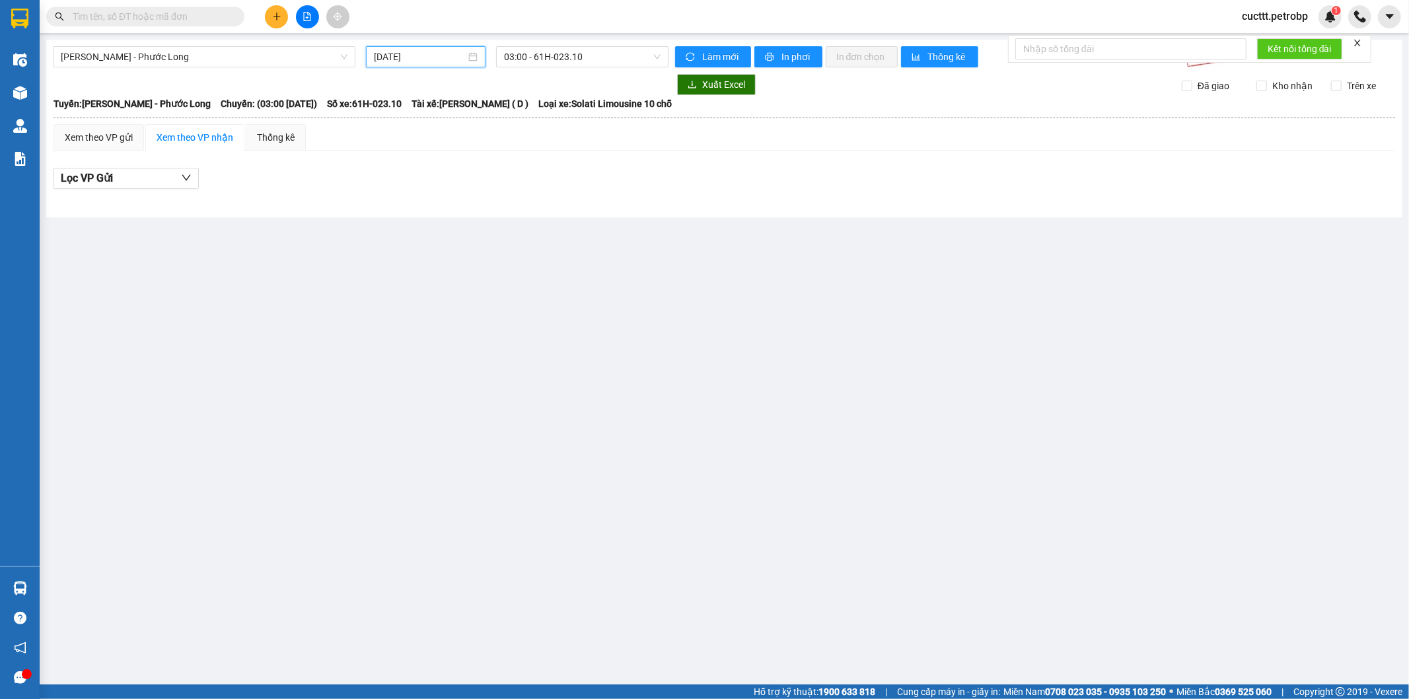
click at [388, 57] on input "15/09/2025" at bounding box center [420, 57] width 92 height 15
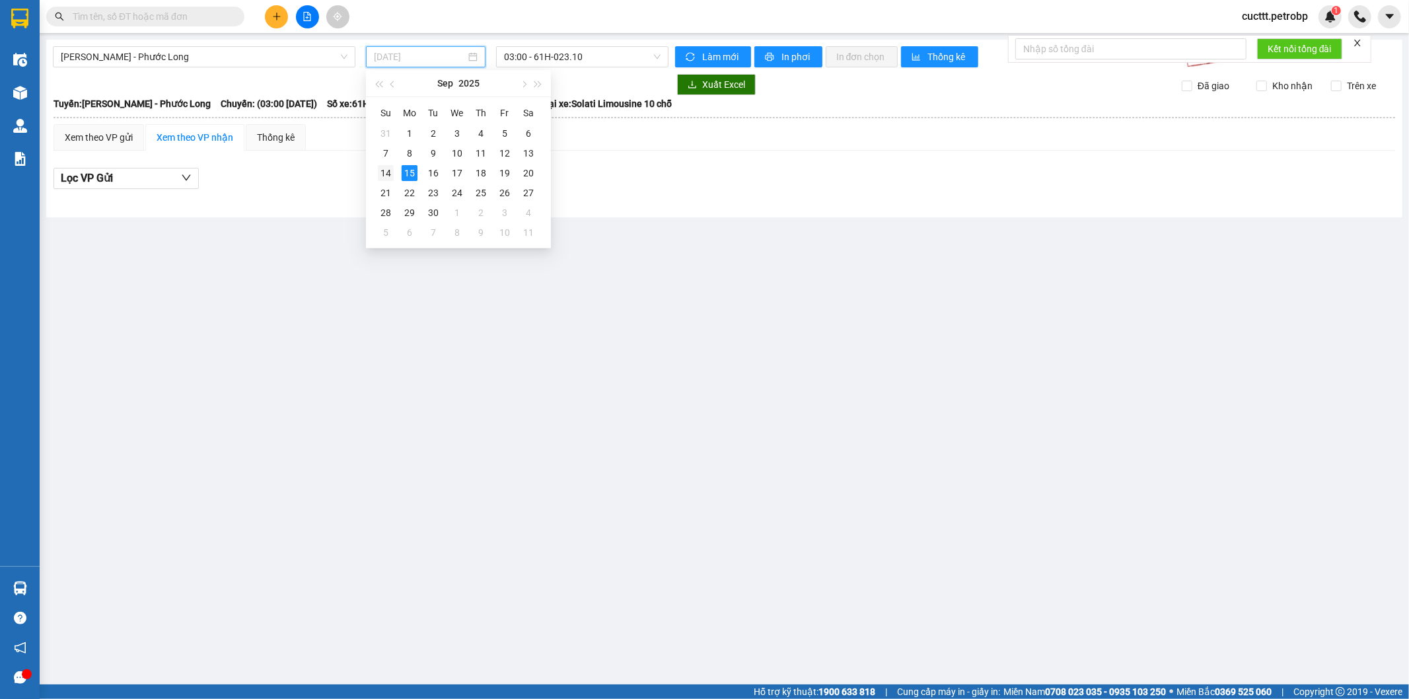
click at [390, 168] on div "14" at bounding box center [386, 173] width 16 height 16
type input "14/09/2025"
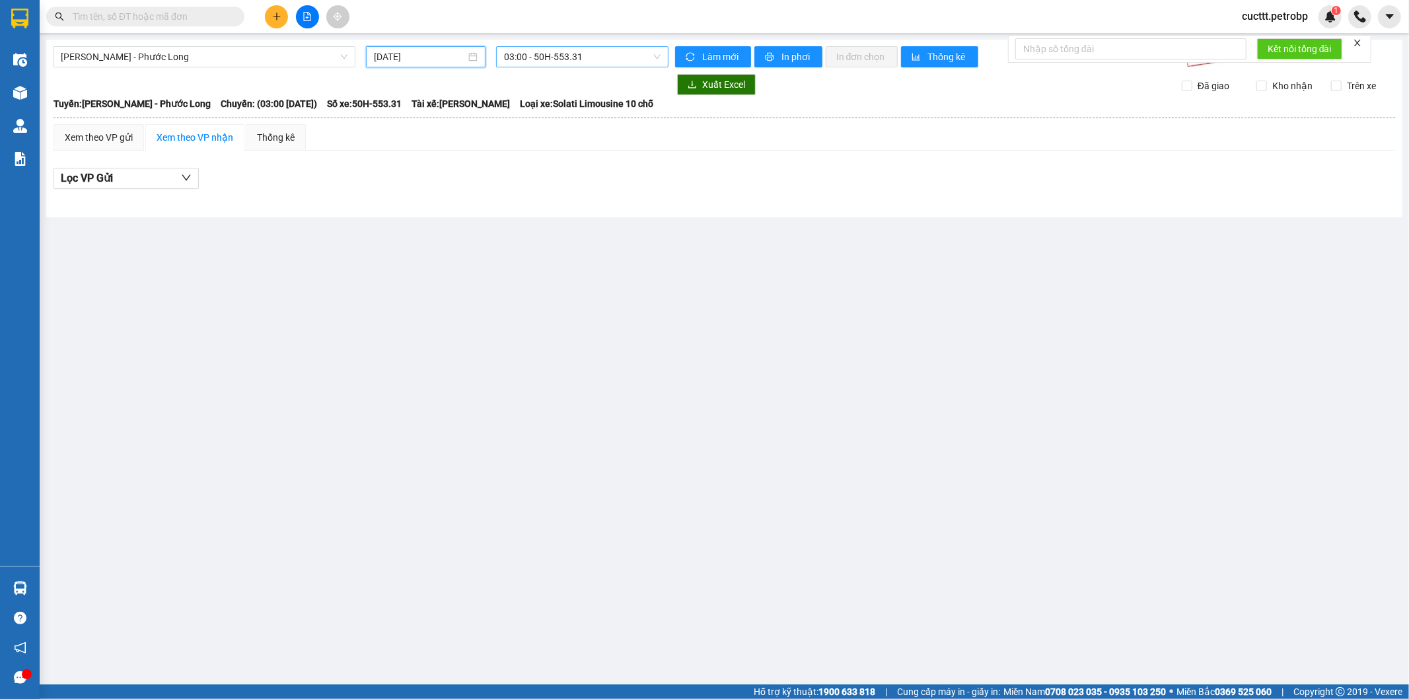
click at [571, 47] on span "03:00 - 50H-553.31" at bounding box center [582, 57] width 156 height 20
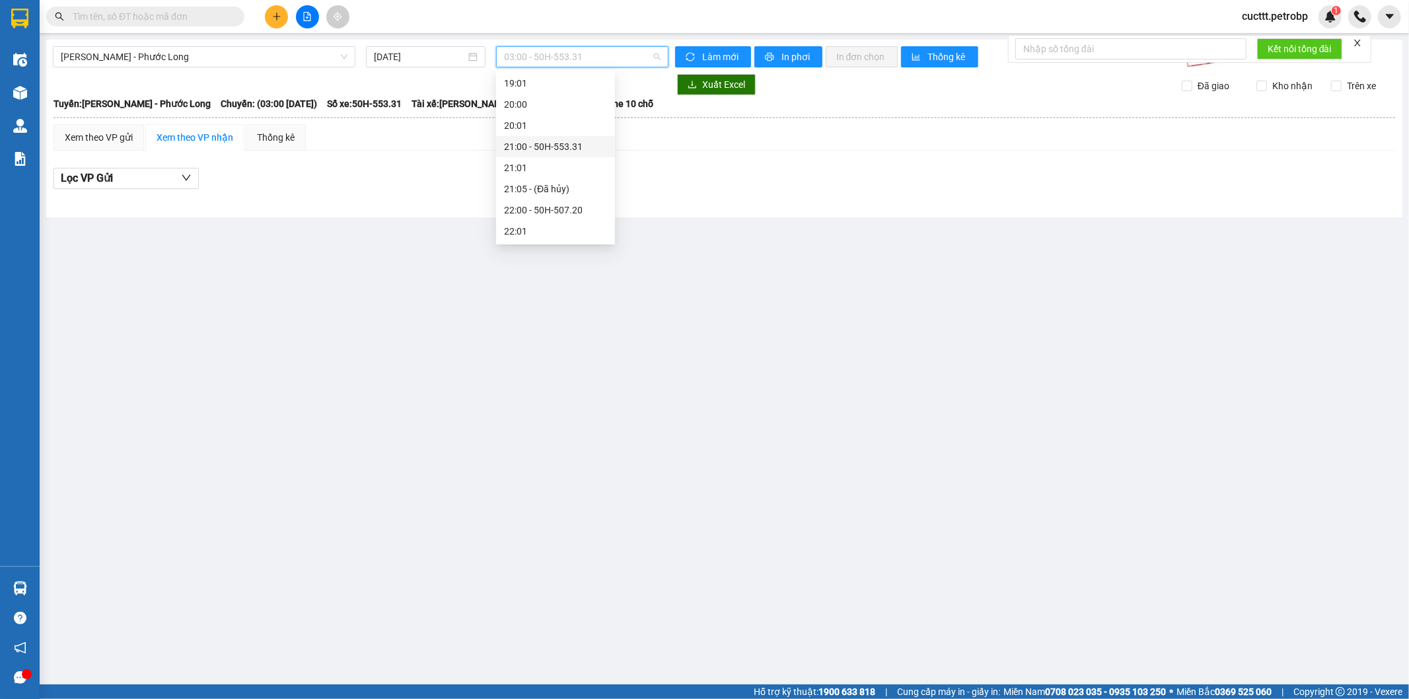
click at [551, 144] on div "21:00 - 50H-553.31" at bounding box center [555, 146] width 103 height 15
click at [569, 55] on span "21:00 - 50H-553.31" at bounding box center [582, 57] width 156 height 20
click at [565, 207] on div "22:00 - 50H-507.20" at bounding box center [555, 210] width 103 height 15
click at [560, 58] on span "22:00 - 50H-507.20" at bounding box center [582, 57] width 156 height 20
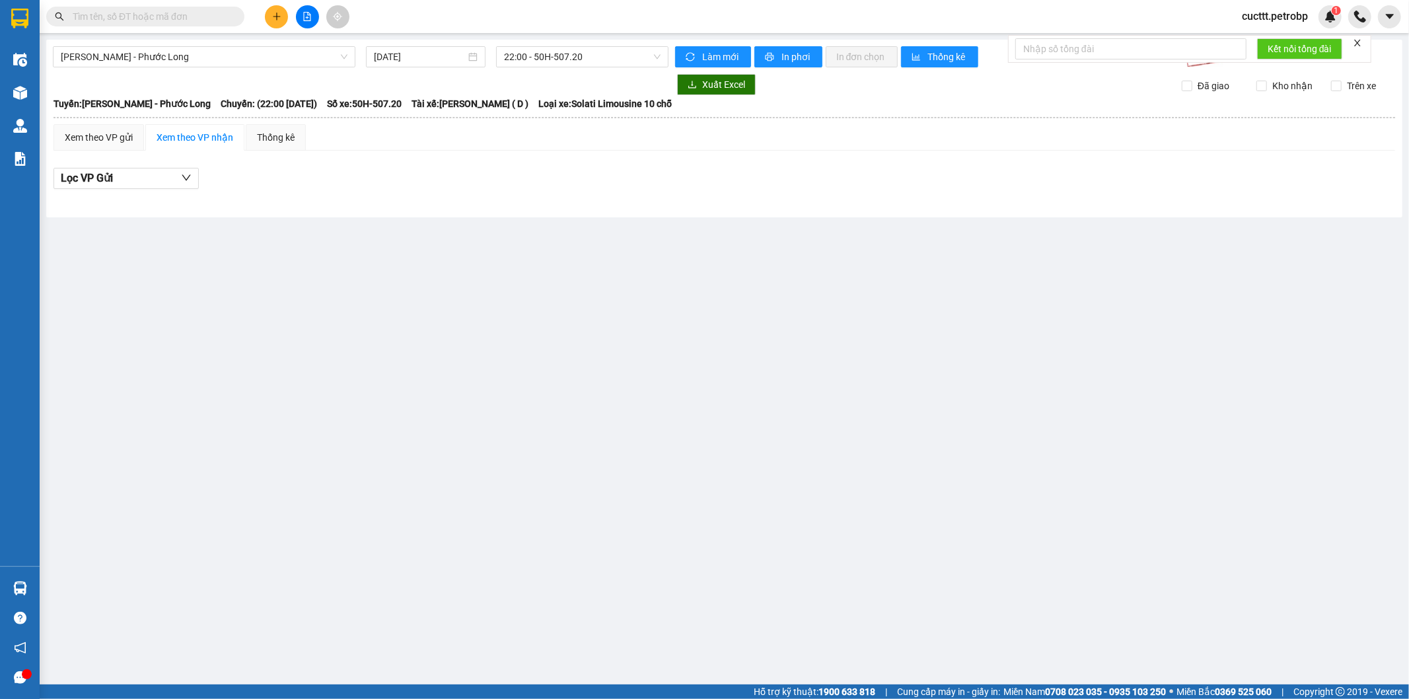
click at [357, 165] on div "Lọc VP Gửi" at bounding box center [723, 182] width 1341 height 42
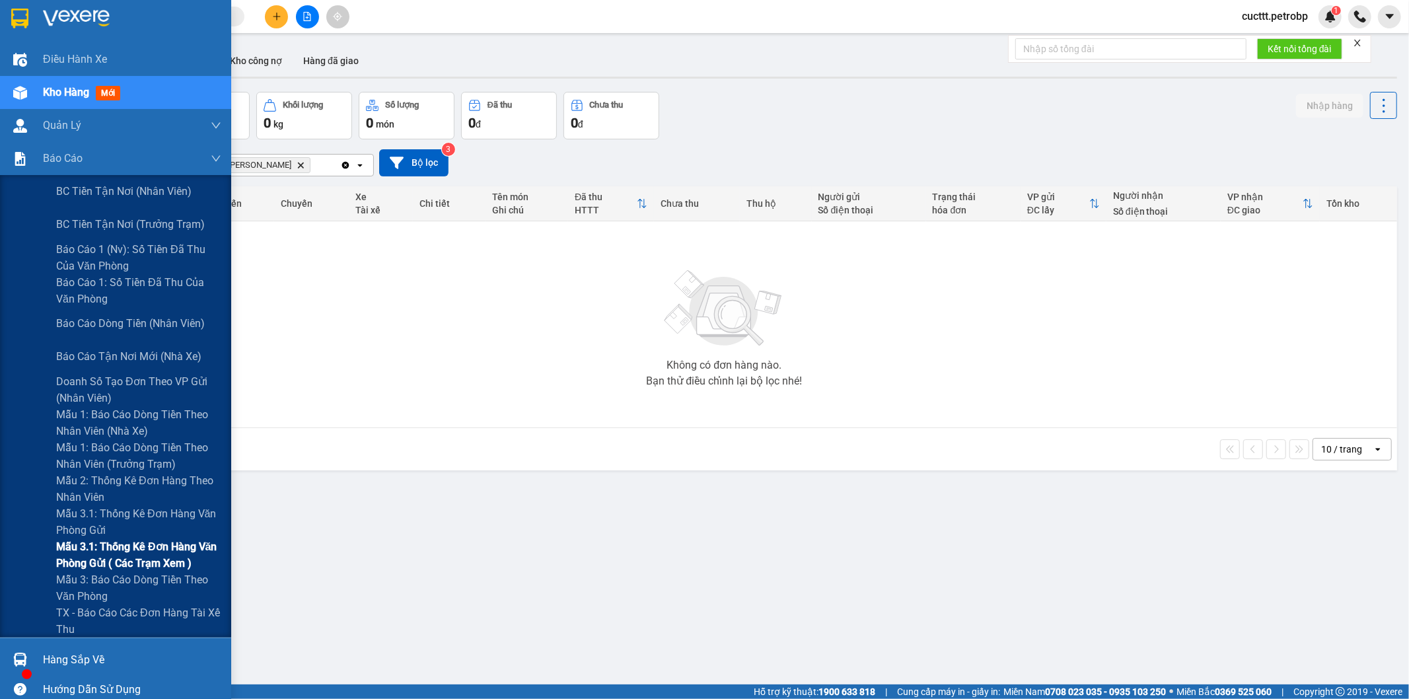
click at [174, 540] on span "Mẫu 3.1: Thống kê đơn hàng văn phòng gửi ( các trạm xem )" at bounding box center [138, 554] width 165 height 33
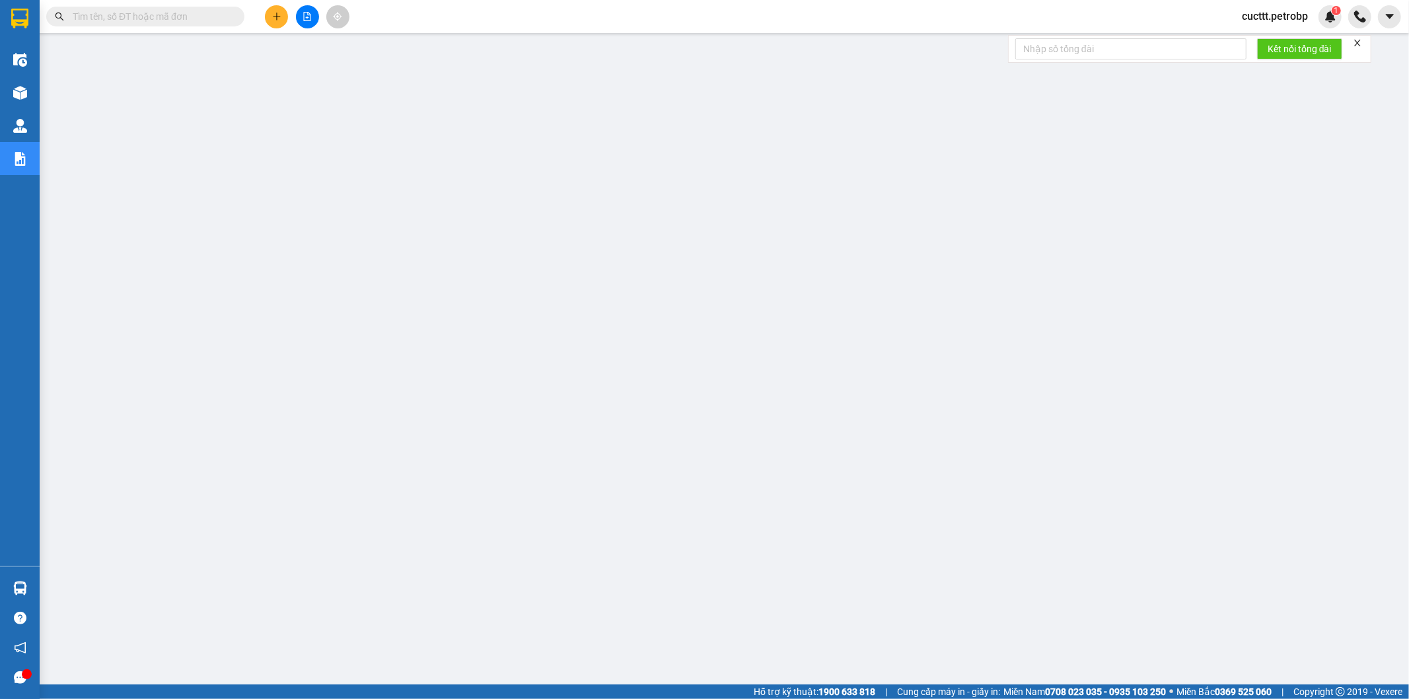
click at [225, 17] on input "text" at bounding box center [151, 16] width 156 height 15
paste input "ĐL2509140003"
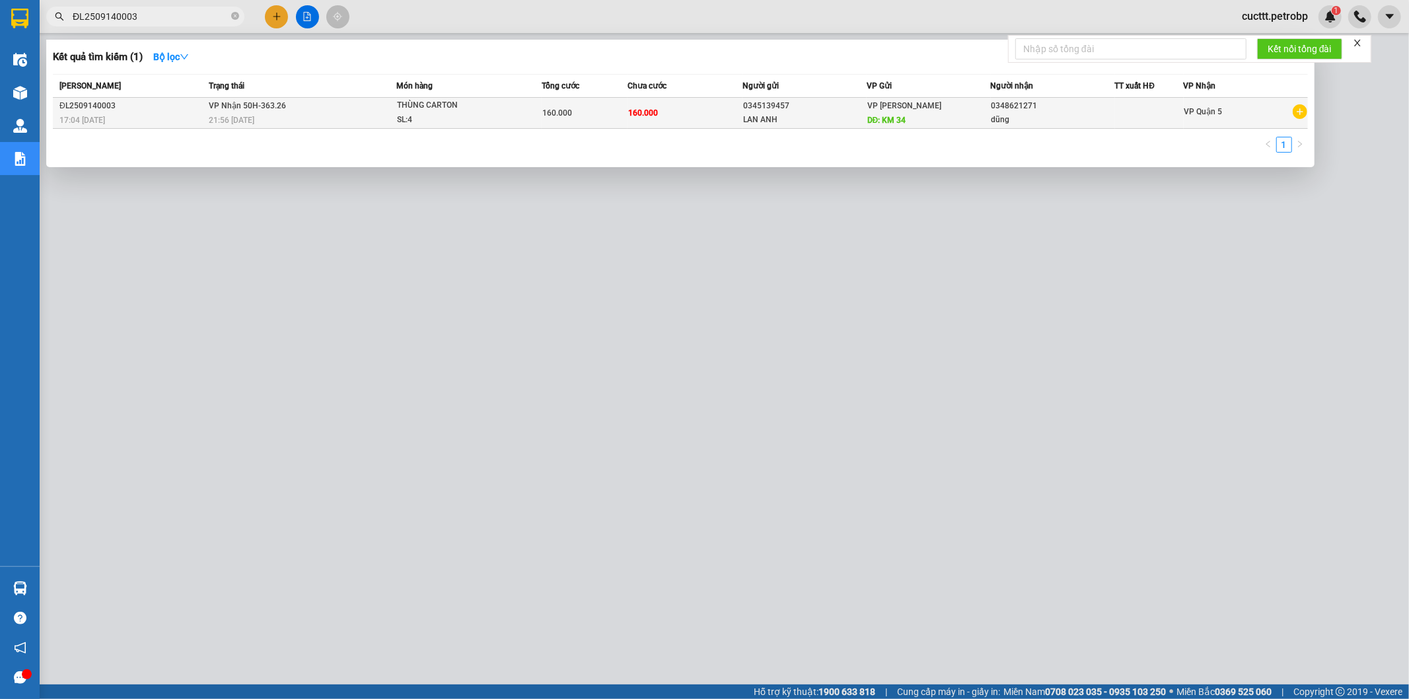
type input "ĐL2509140003"
click at [820, 115] on div "LAN ANH" at bounding box center [804, 120] width 123 height 14
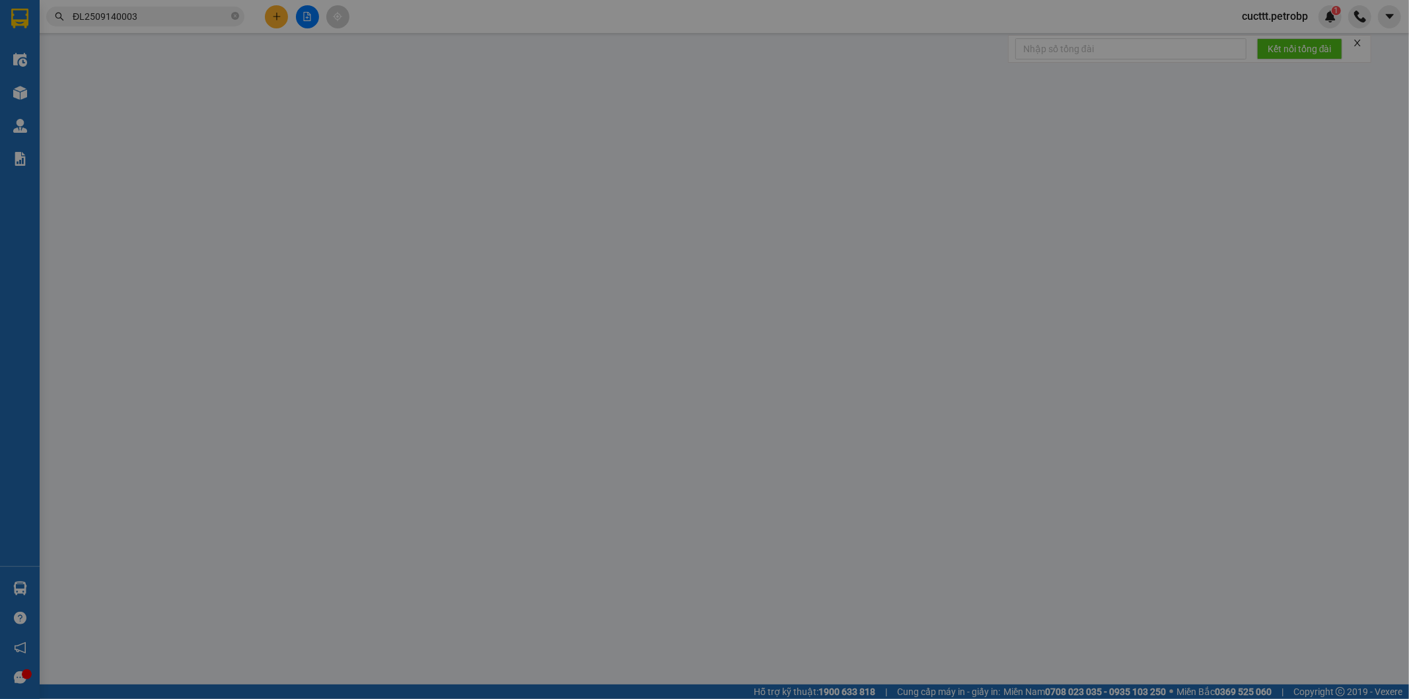
type input "0345139457"
type input "LAN ANH"
type input "KM 34"
type input "0348621271"
type input "dũng"
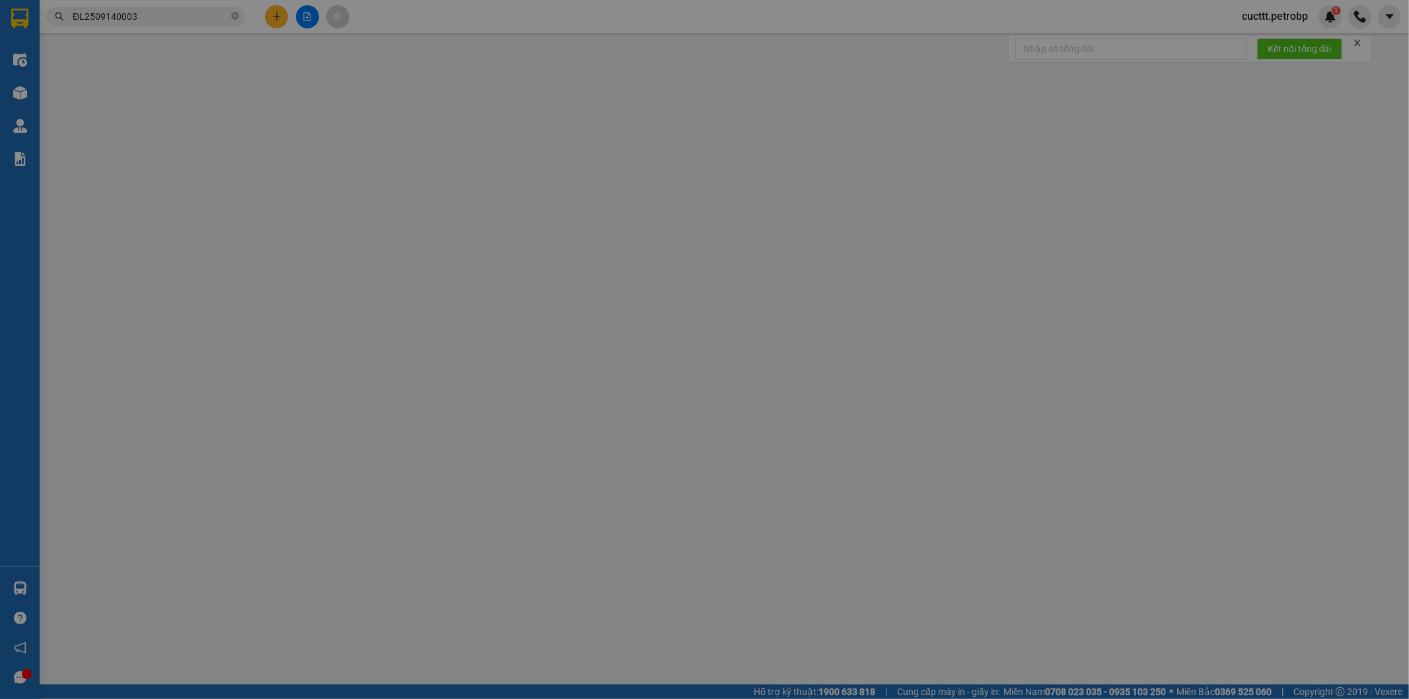
type input "160.000"
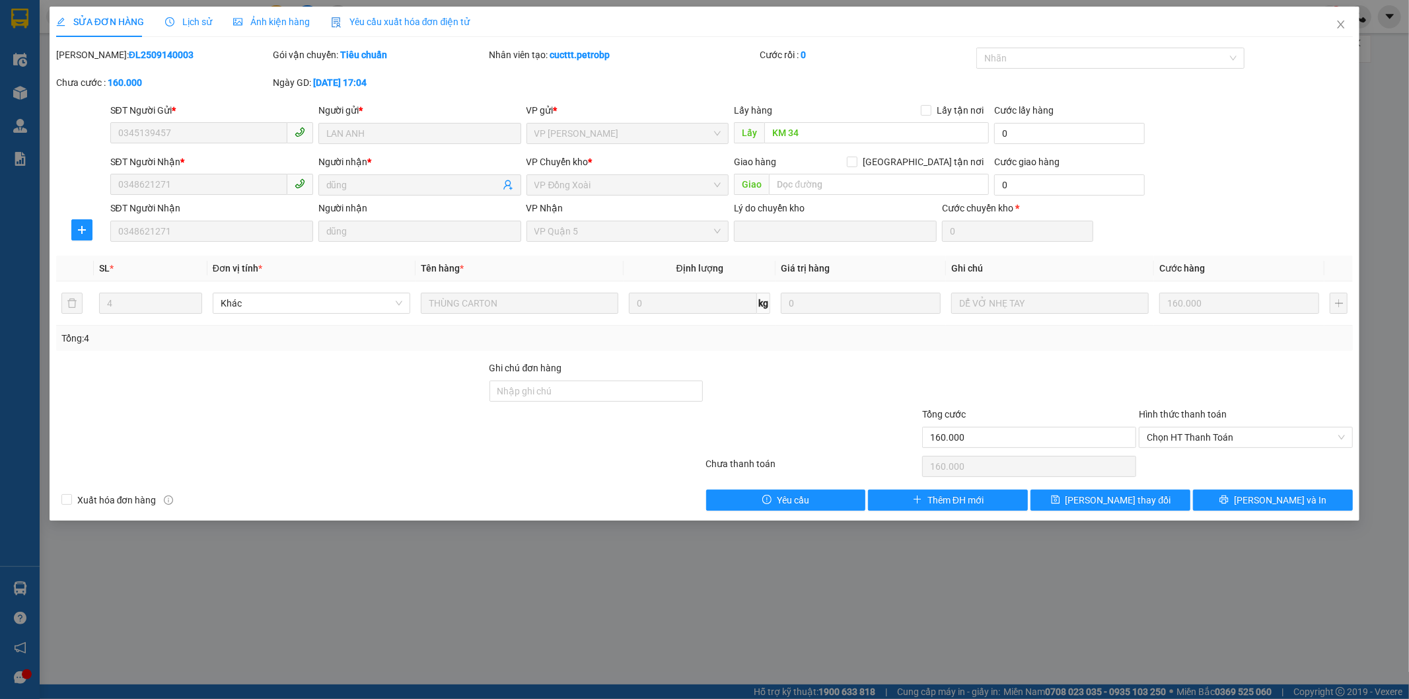
click at [186, 32] on div "Lịch sử" at bounding box center [188, 22] width 47 height 30
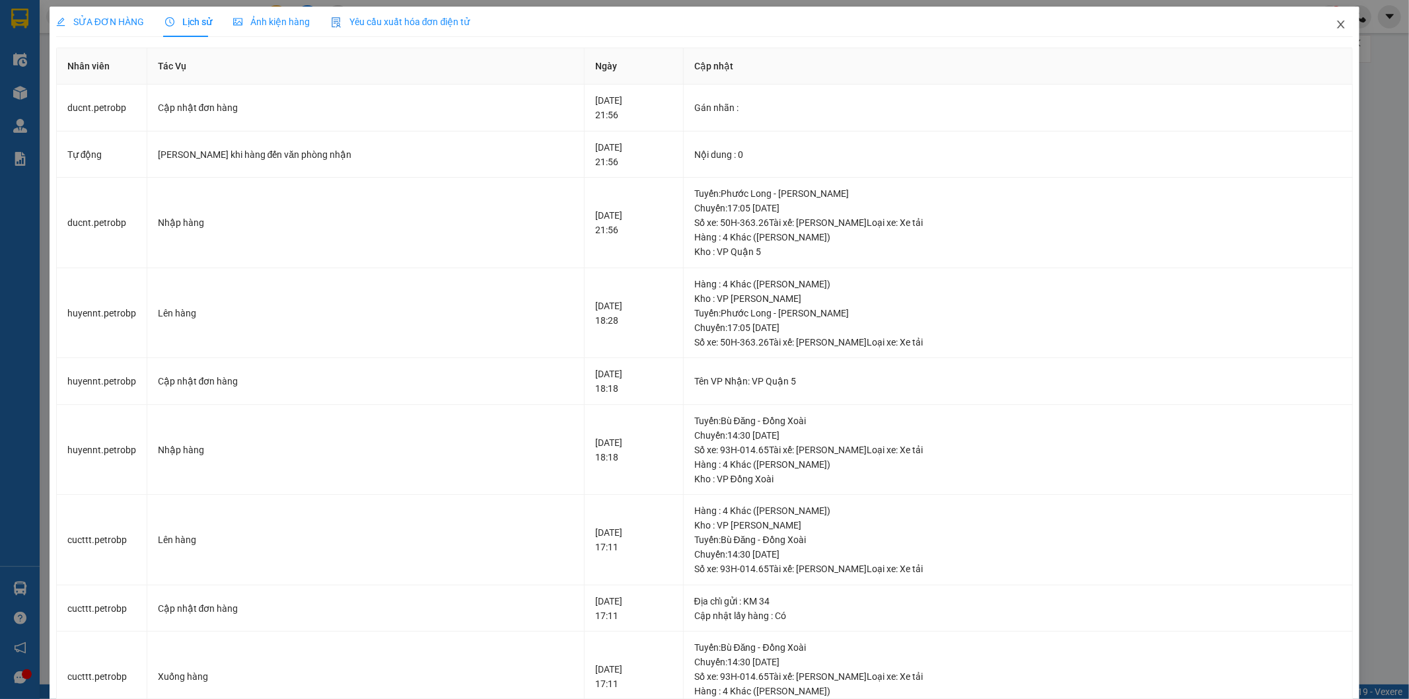
click at [1337, 27] on icon "close" at bounding box center [1340, 24] width 7 height 8
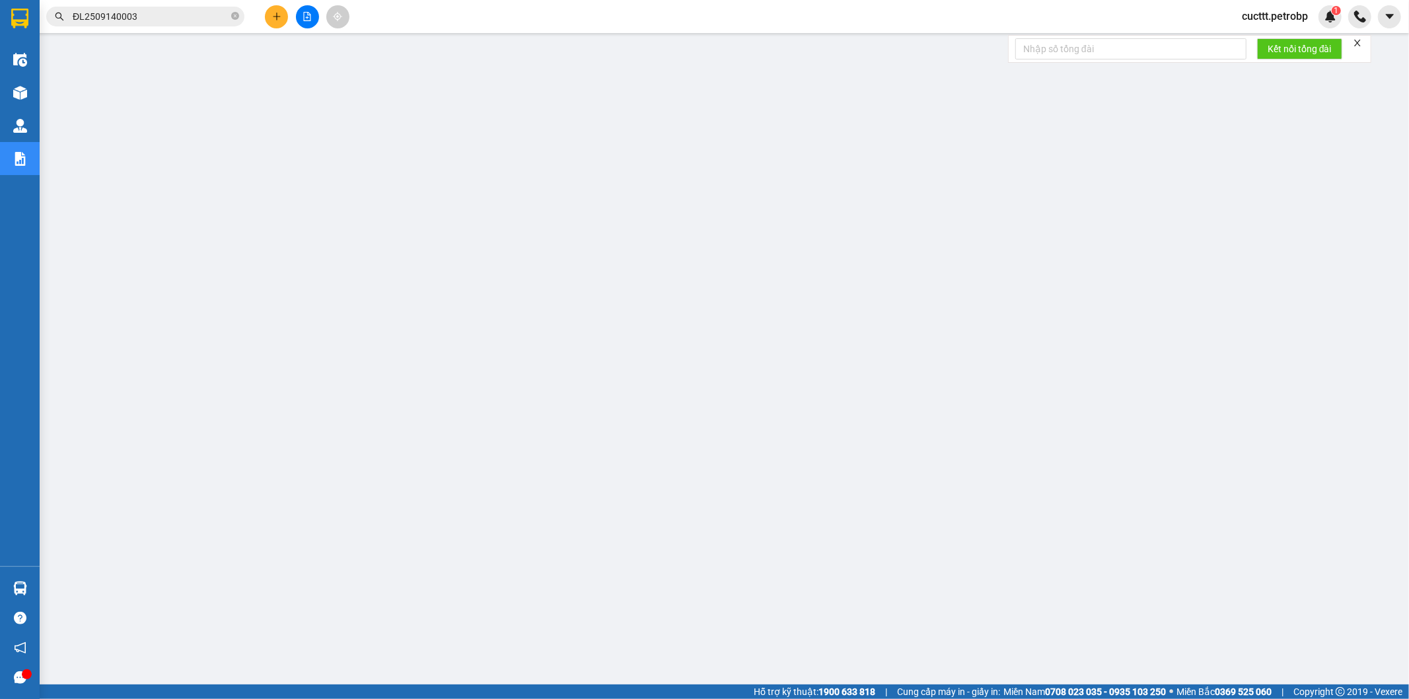
click at [1280, 18] on span "cucttt.petrobp" at bounding box center [1274, 16] width 87 height 17
click at [1282, 41] on span "Đăng xuất" at bounding box center [1280, 41] width 61 height 15
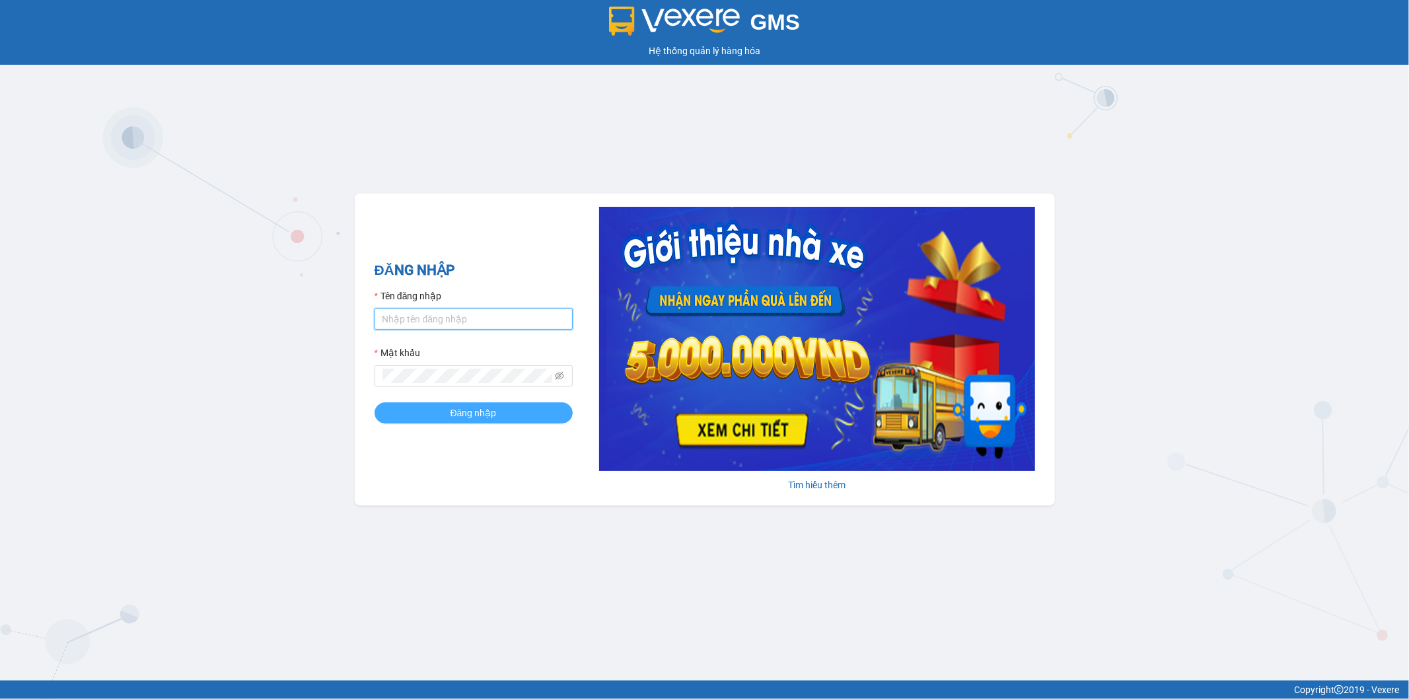
type input "cucttt.petrobp"
click at [459, 407] on span "Đăng nhập" at bounding box center [473, 413] width 46 height 15
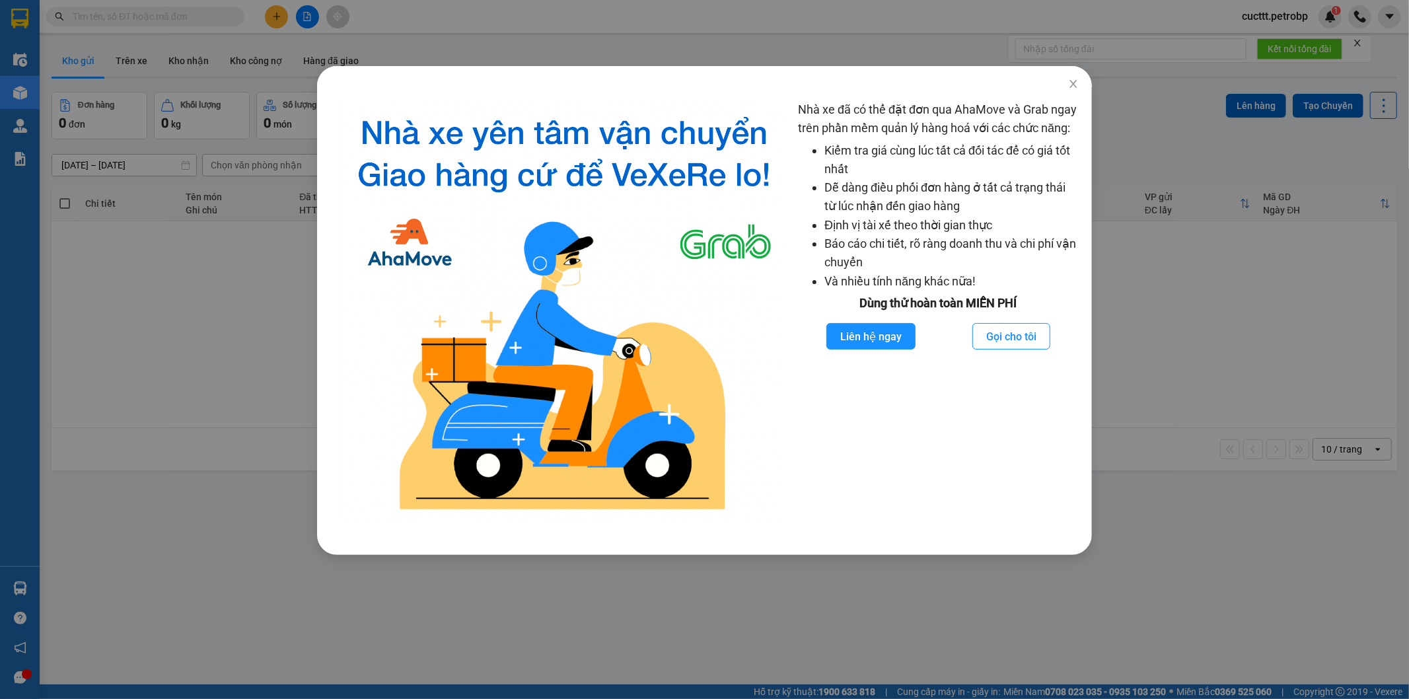
drag, startPoint x: 203, startPoint y: 231, endPoint x: 225, endPoint y: 168, distance: 66.8
click at [207, 215] on div "Nhà xe đã có thể đặt đơn qua AhaMove và Grab ngay trên phần mềm quản lý hàng ho…" at bounding box center [704, 349] width 1409 height 699
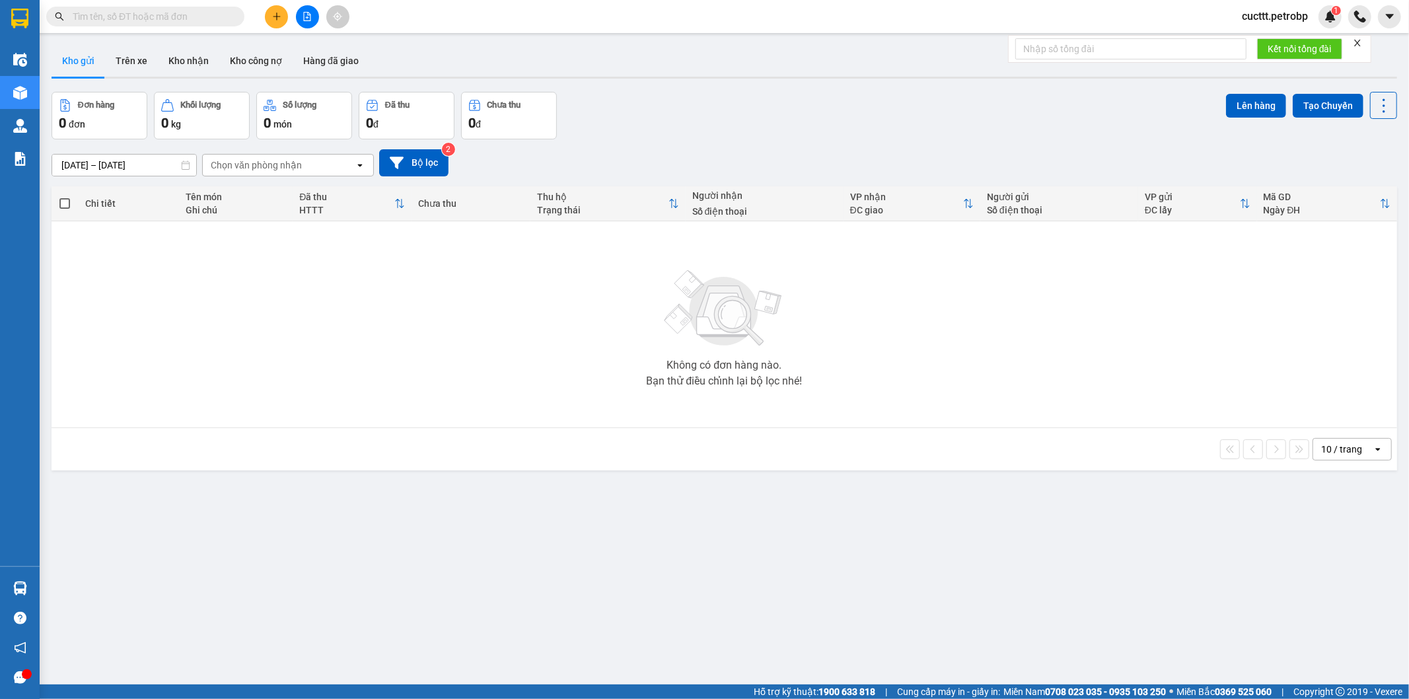
click at [1251, 18] on span "cucttt.petrobp" at bounding box center [1274, 16] width 87 height 17
click at [1133, 14] on div "Kết quả tìm kiếm ( 0 ) Bộ lọc No Data cucttt.petrobp 1" at bounding box center [704, 16] width 1409 height 33
click at [1284, 11] on span "cucttt.petrobp" at bounding box center [1274, 16] width 87 height 17
click at [1277, 40] on span "Đăng xuất" at bounding box center [1280, 41] width 61 height 15
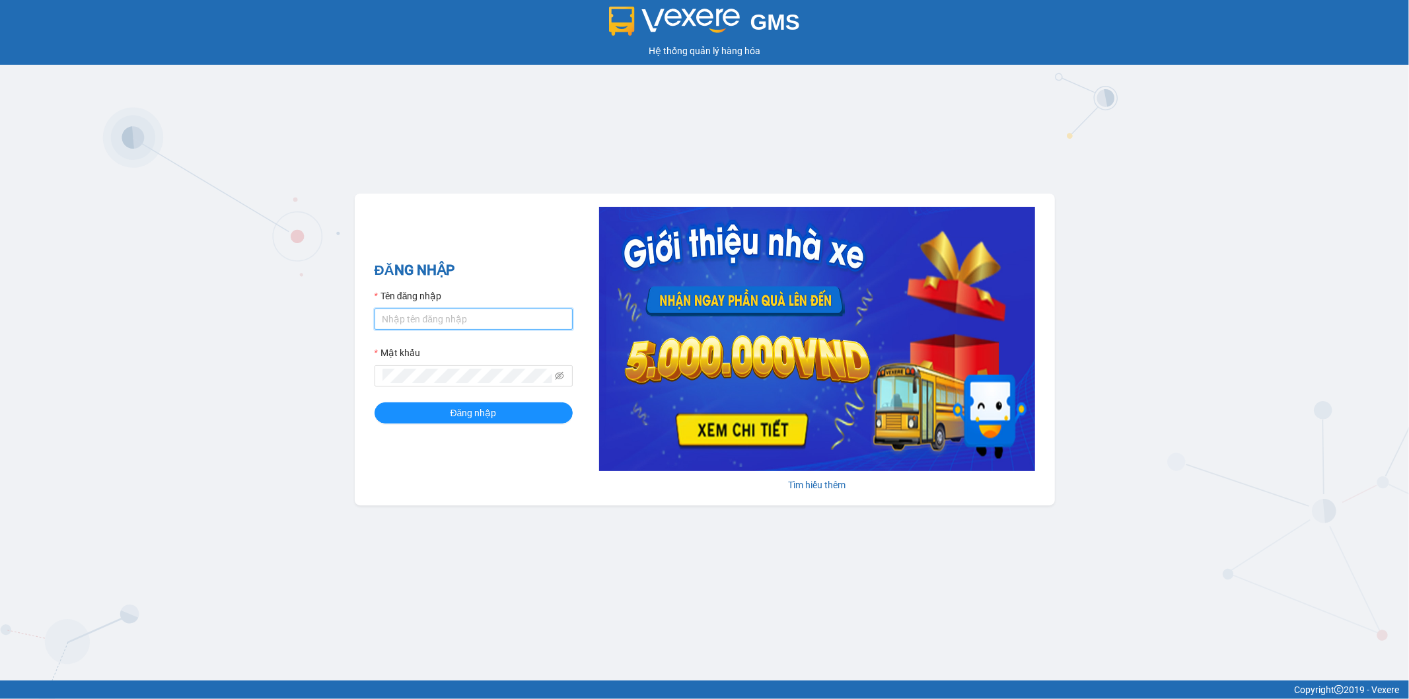
type input "cucttt.petrobp"
click at [476, 322] on input "cucttt.petrobp" at bounding box center [473, 318] width 198 height 21
click at [411, 410] on button "Đăng nhập" at bounding box center [473, 412] width 198 height 21
